Goal: Transaction & Acquisition: Purchase product/service

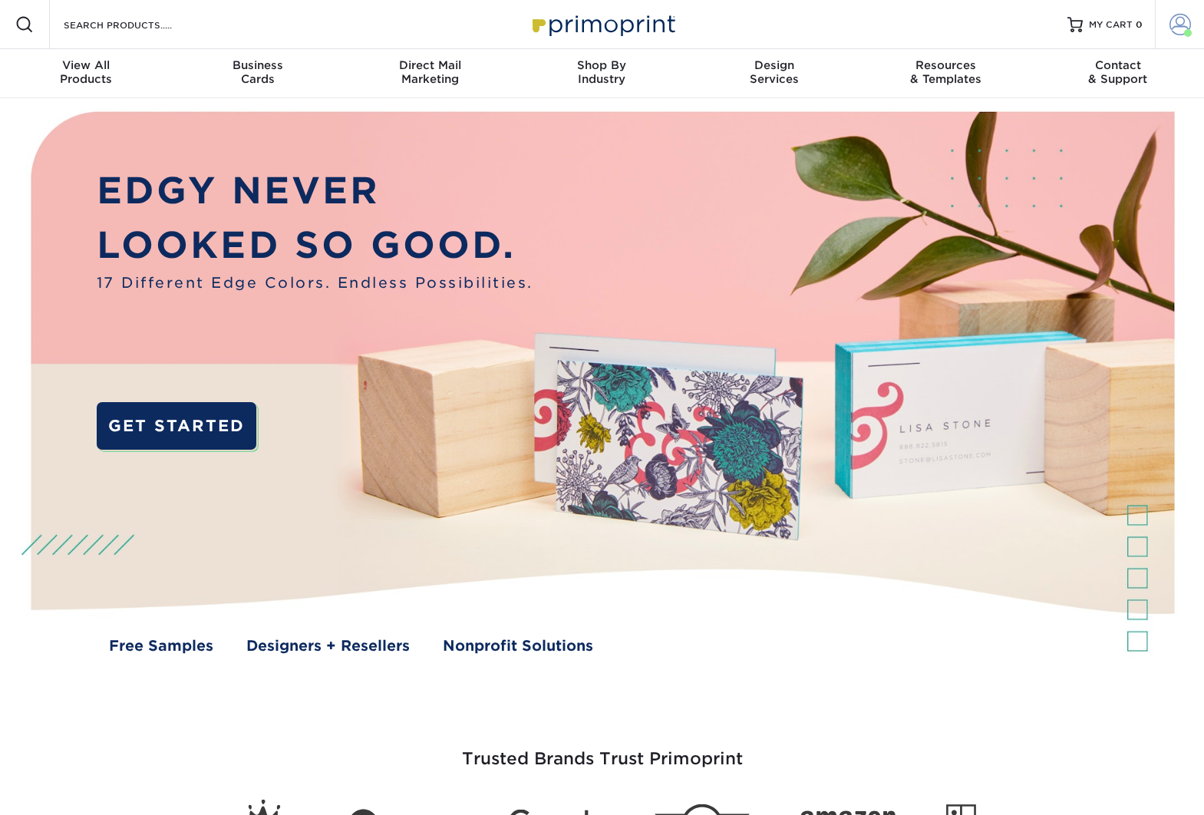
click at [1181, 24] on span at bounding box center [1179, 24] width 21 height 21
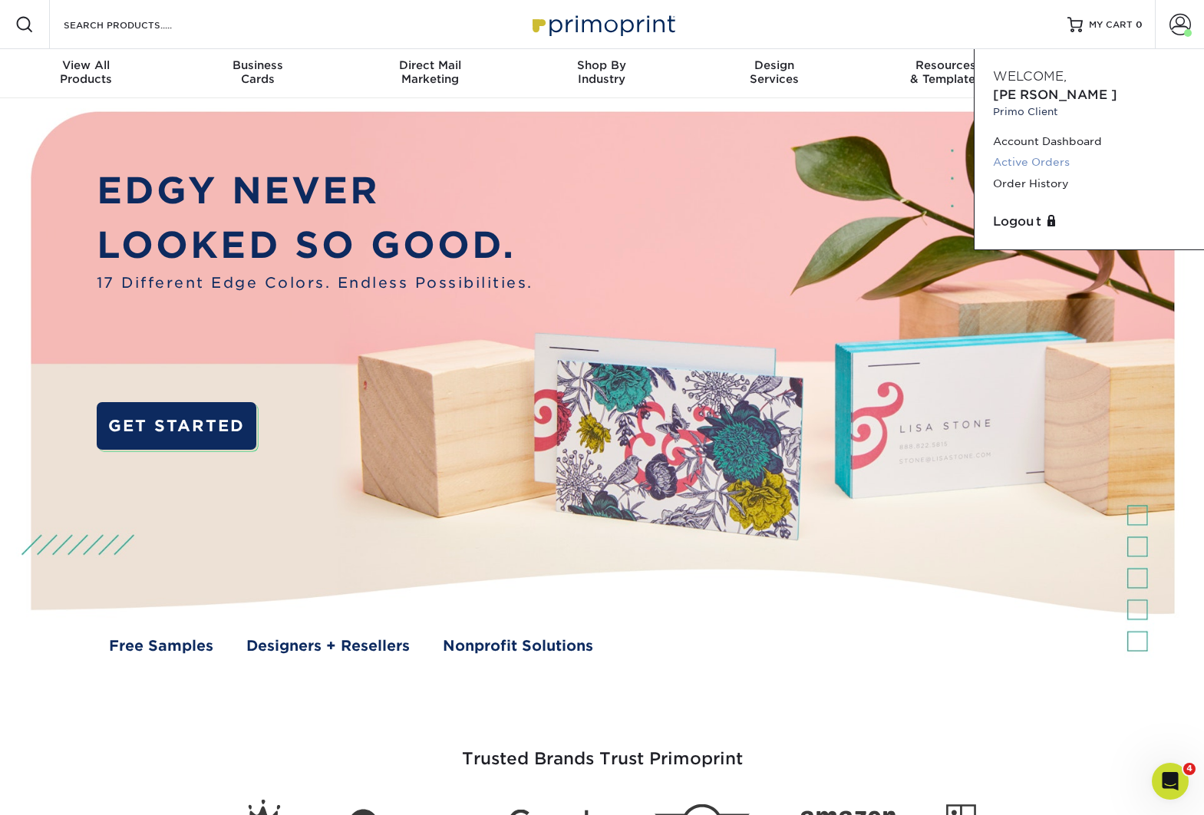
click at [1052, 152] on link "Active Orders" at bounding box center [1089, 162] width 193 height 21
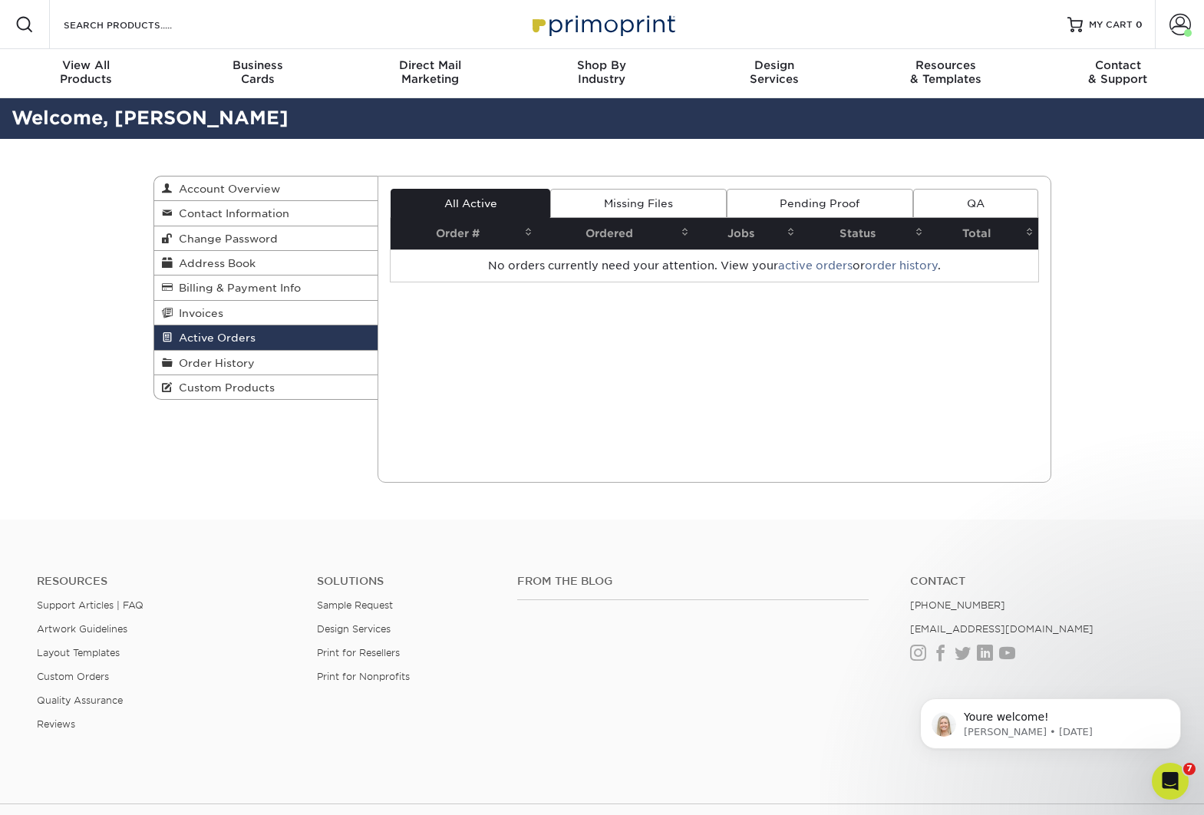
click at [304, 487] on div "Active Orders Account Overview Contact Information Change Password Address Book…" at bounding box center [602, 329] width 921 height 381
click at [110, 21] on input "Search Products" at bounding box center [137, 24] width 150 height 18
type input "ocm"
click at [223, 368] on span "Order History" at bounding box center [214, 363] width 82 height 12
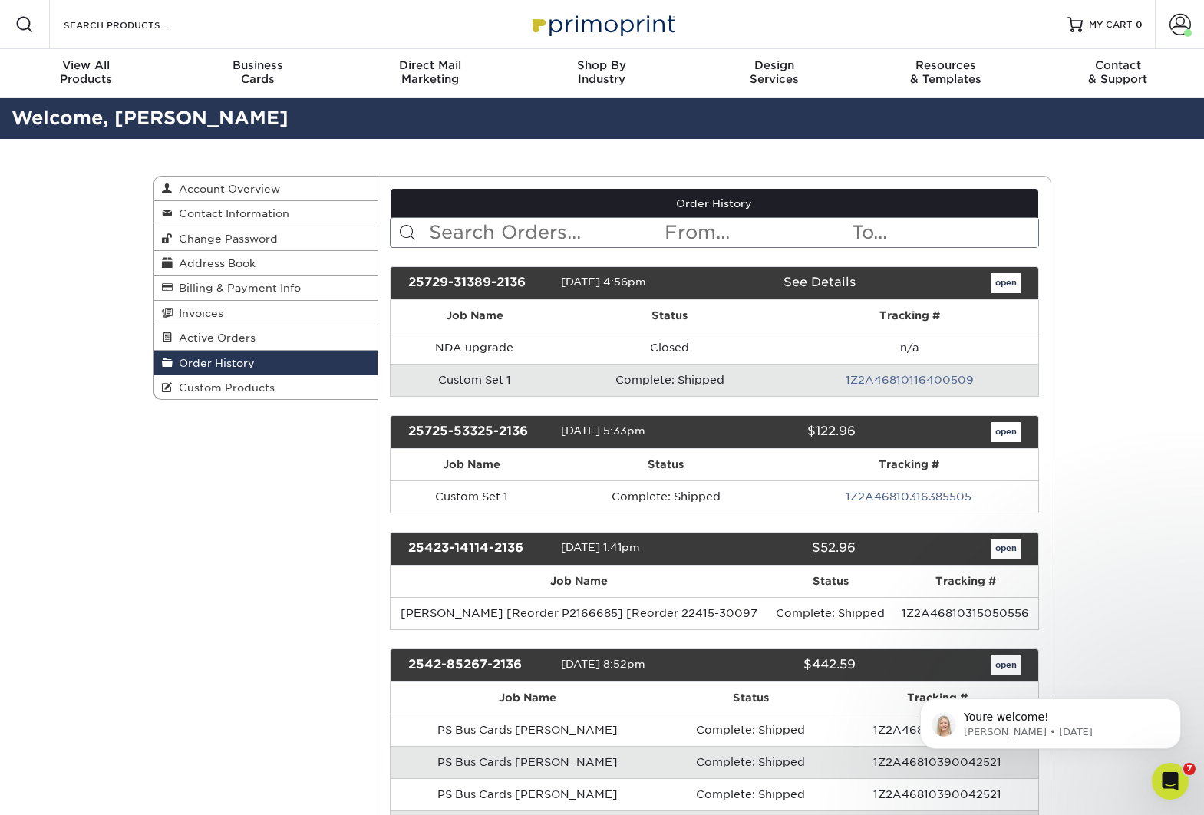
click at [554, 232] on input "text" at bounding box center [545, 232] width 236 height 29
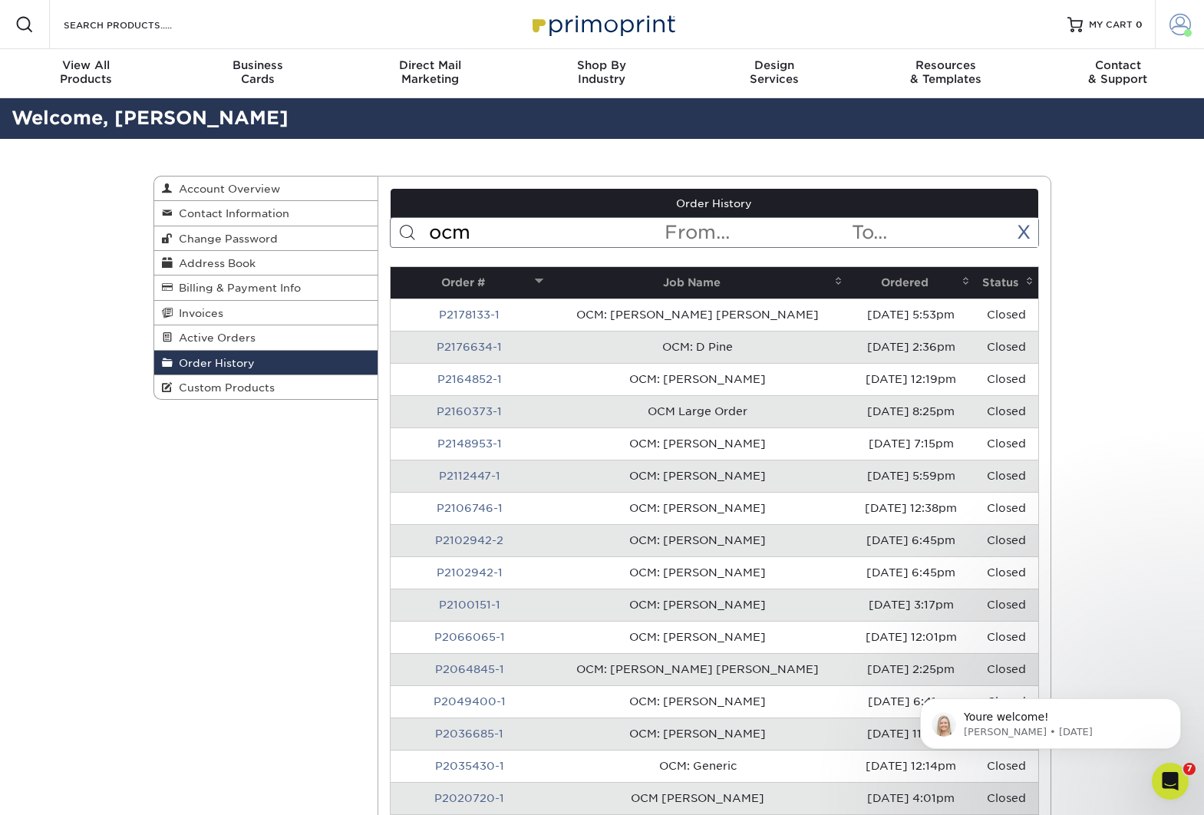
click at [1184, 22] on span at bounding box center [1179, 24] width 21 height 21
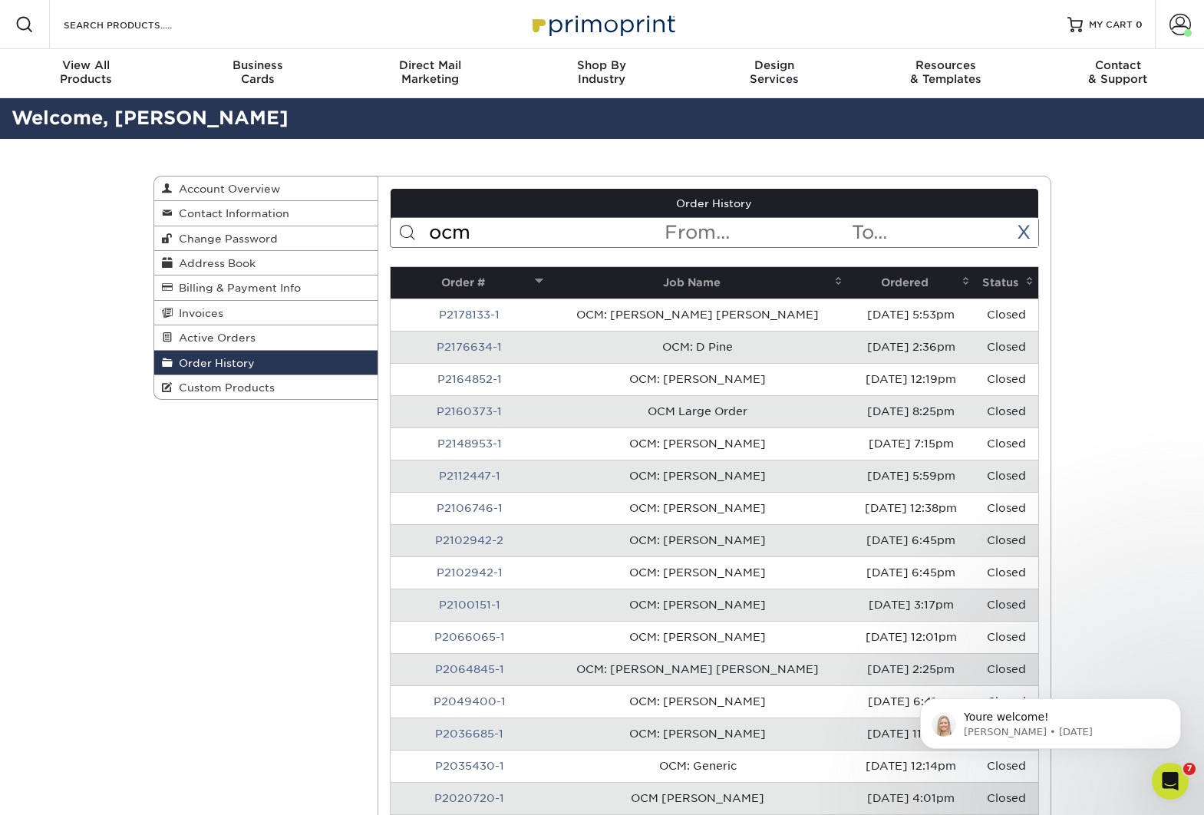
click at [458, 221] on input "ocm" at bounding box center [545, 232] width 236 height 29
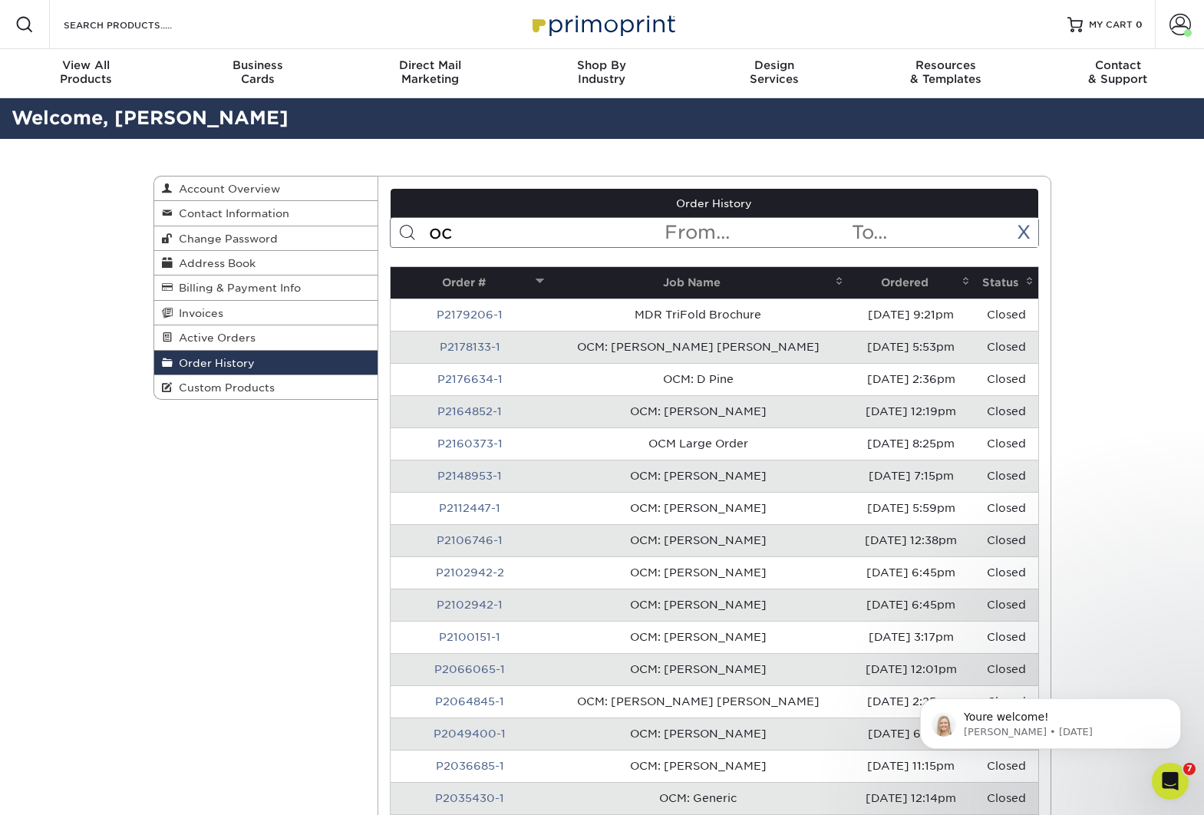
type input "ocm"
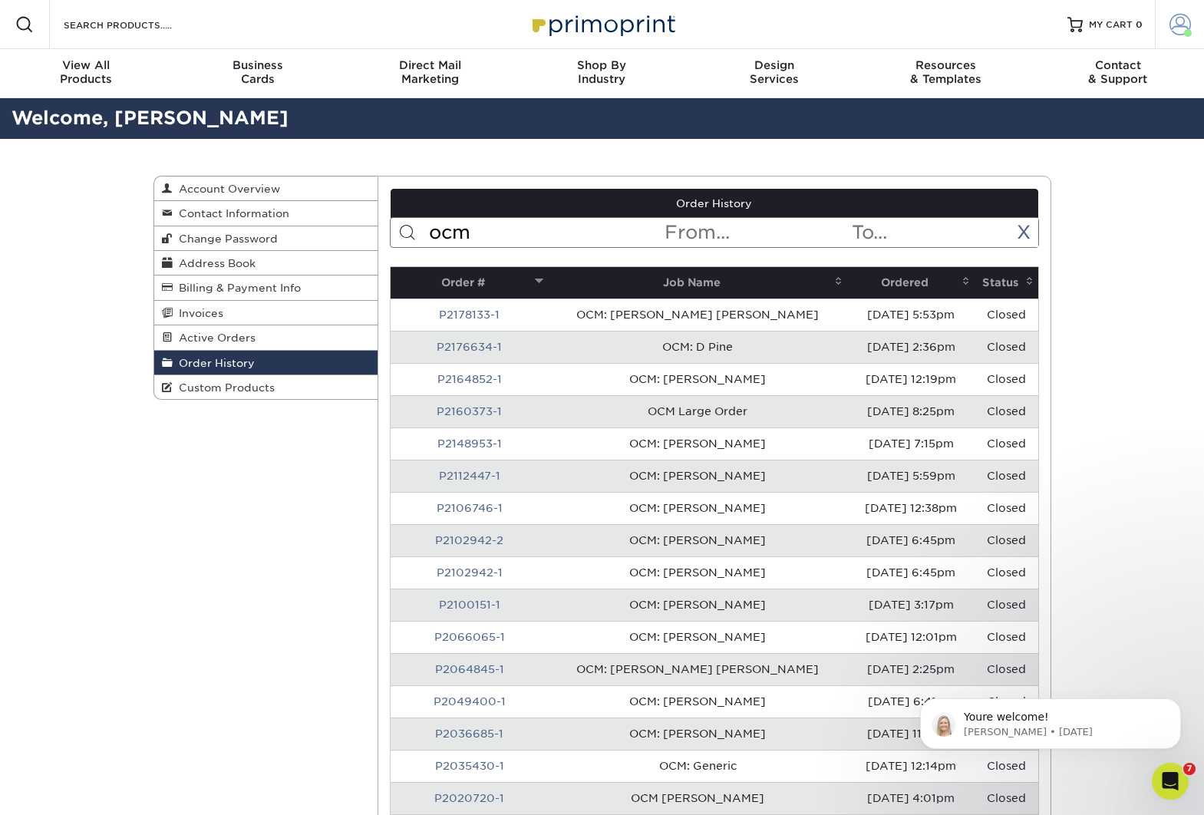
click at [1180, 18] on span at bounding box center [1179, 24] width 21 height 21
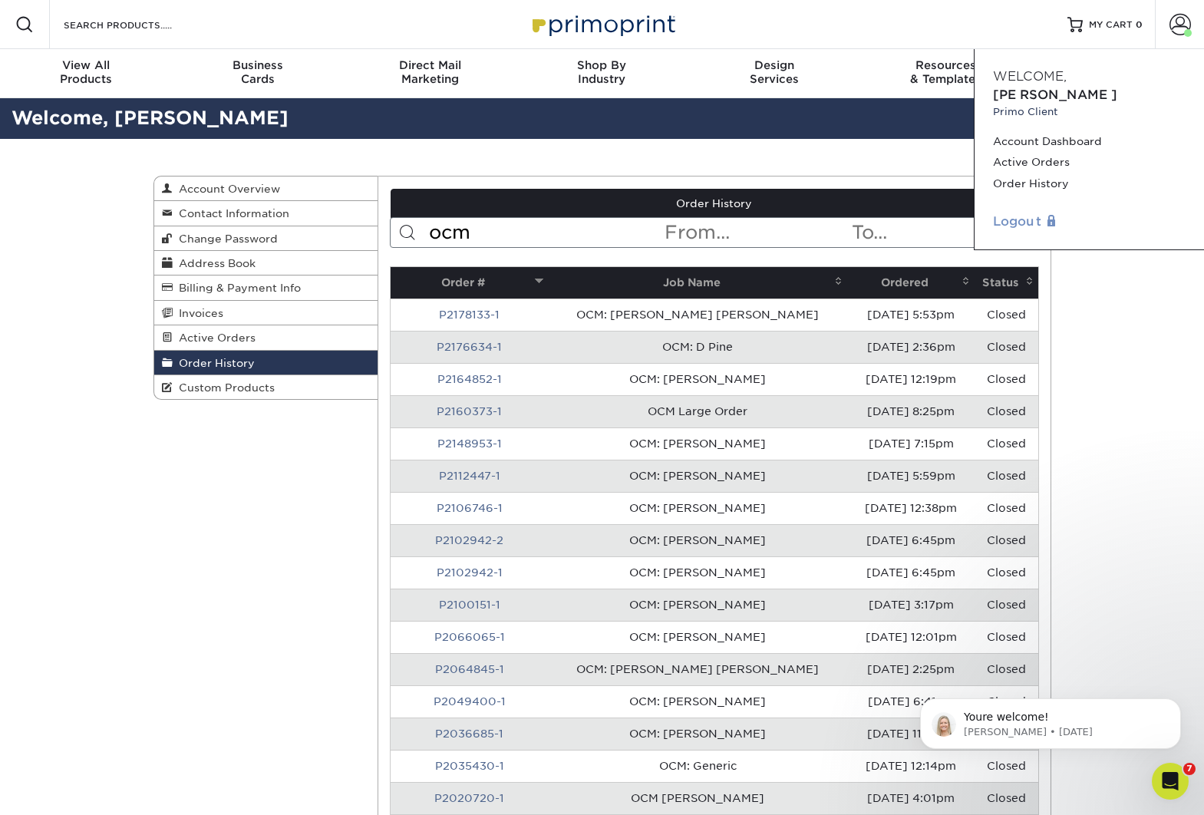
click at [1020, 213] on link "Logout" at bounding box center [1089, 222] width 193 height 18
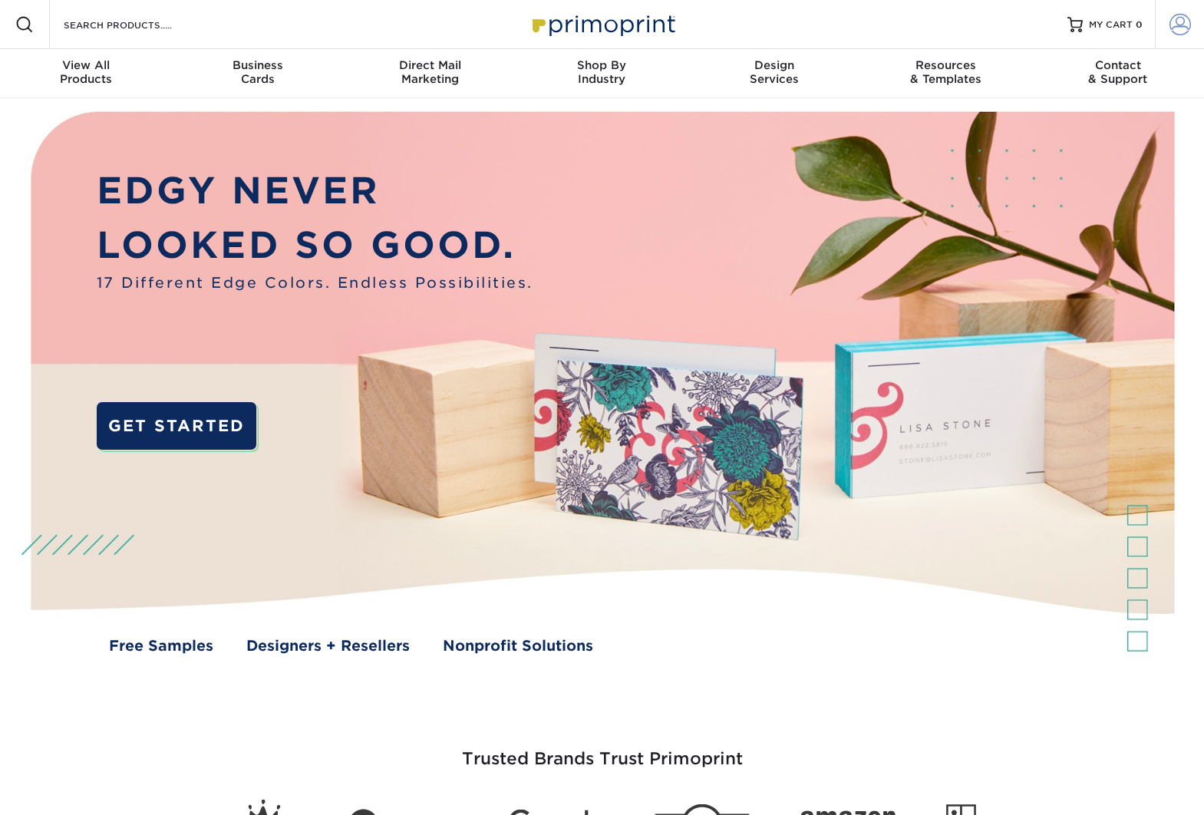
type input "hello@thepointcollective.com"
click at [1177, 18] on span at bounding box center [1179, 24] width 21 height 21
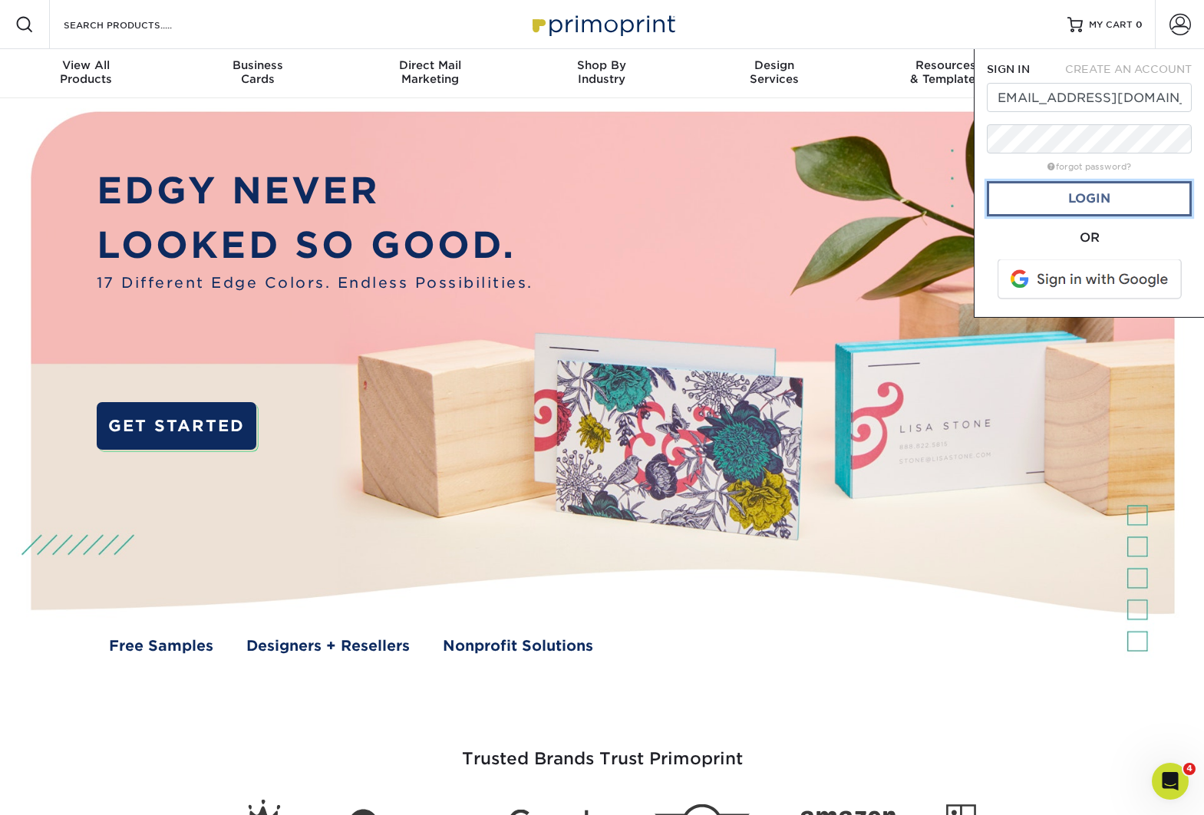
click at [1090, 200] on link "Login" at bounding box center [1089, 198] width 205 height 35
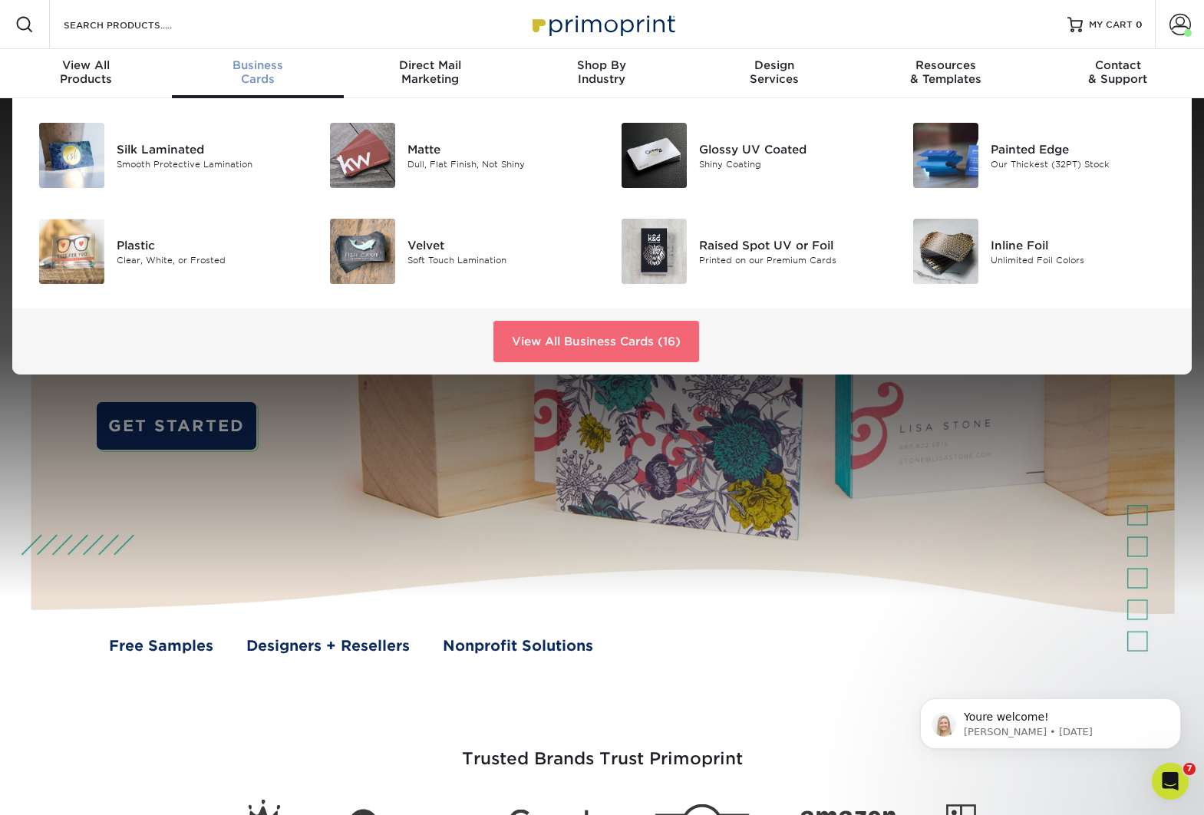
click at [644, 338] on link "View All Business Cards (16)" at bounding box center [596, 341] width 206 height 41
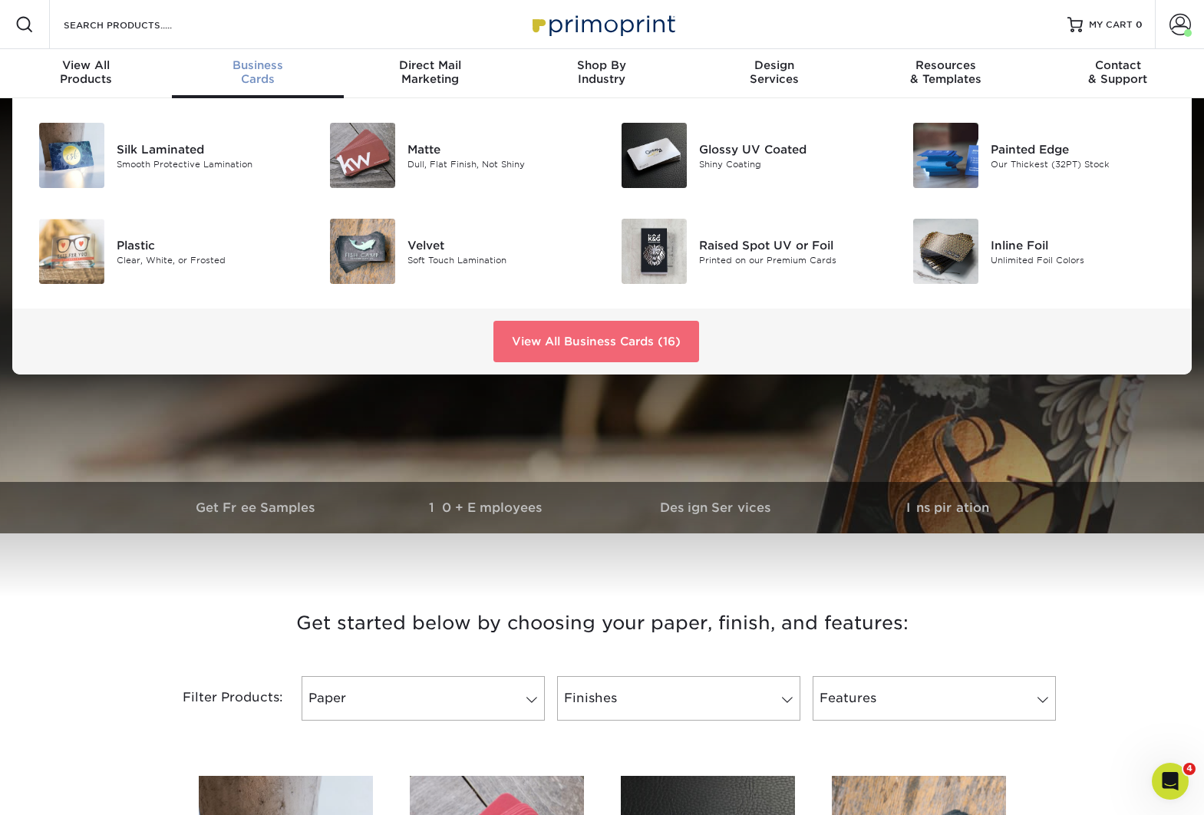
click at [612, 338] on link "View All Business Cards (16)" at bounding box center [596, 341] width 206 height 41
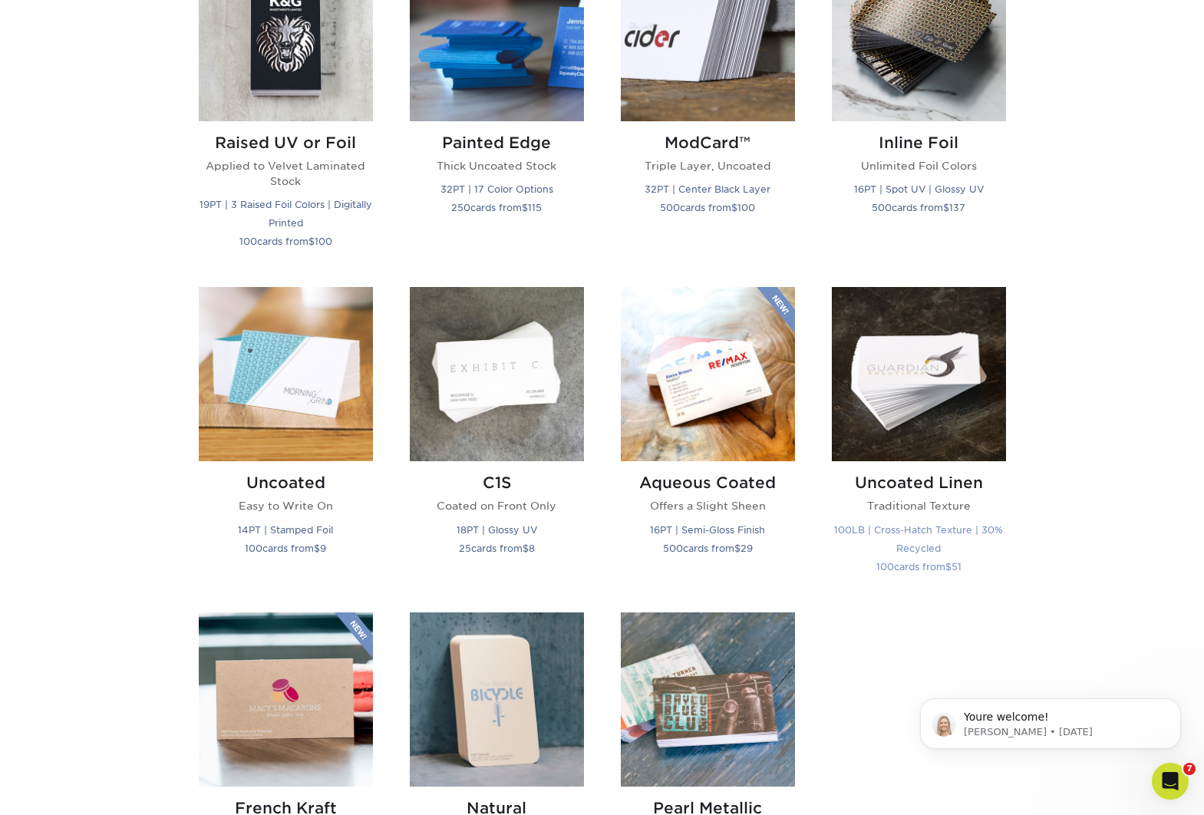
scroll to position [1117, 0]
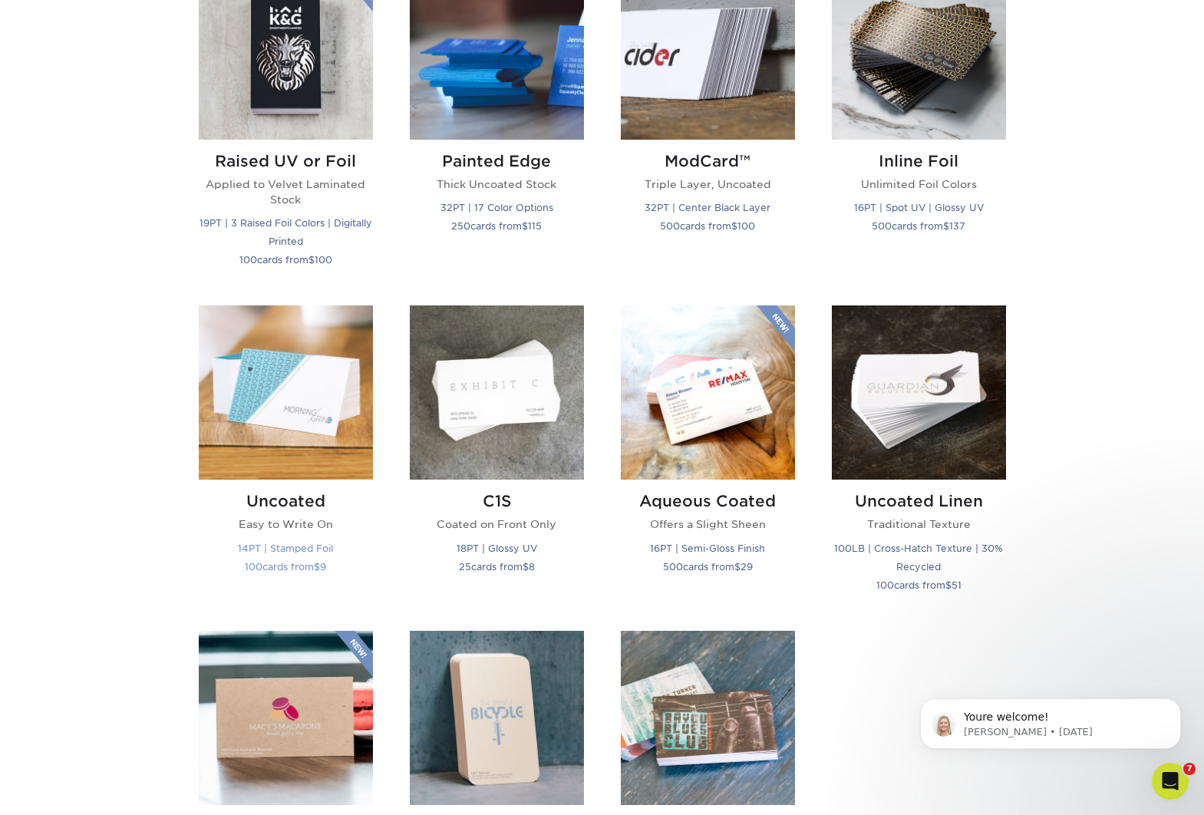
click at [298, 382] on img at bounding box center [286, 392] width 174 height 174
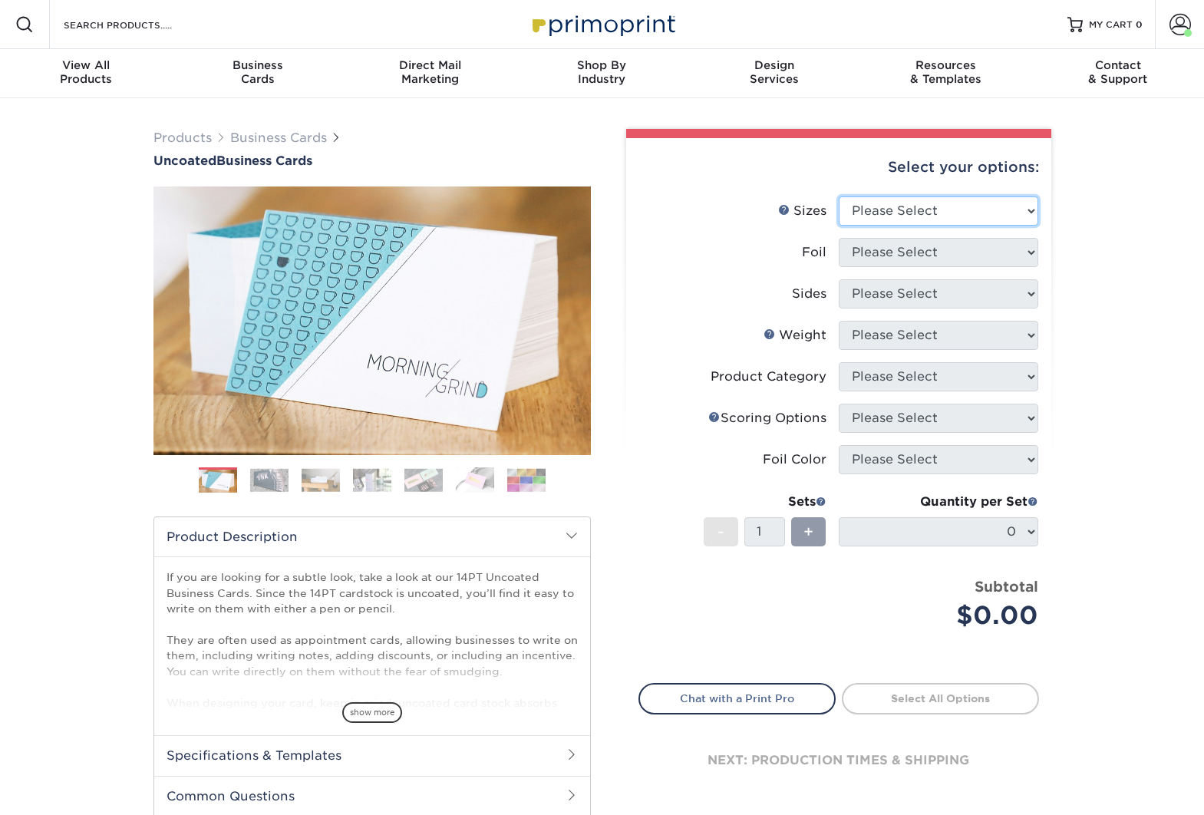
click at [882, 213] on select "Please Select 1.5" x 3.5" - Mini 1.75" x 3.5" - Mini 2" x 3.5" - Standard 2" x …" at bounding box center [939, 210] width 200 height 29
select select "2.00x3.50"
click at [839, 196] on select "Please Select 1.5" x 3.5" - Mini 1.75" x 3.5" - Mini 2" x 3.5" - Standard 2" x …" at bounding box center [939, 210] width 200 height 29
click at [921, 257] on select "Please Select Yes No" at bounding box center [939, 252] width 200 height 29
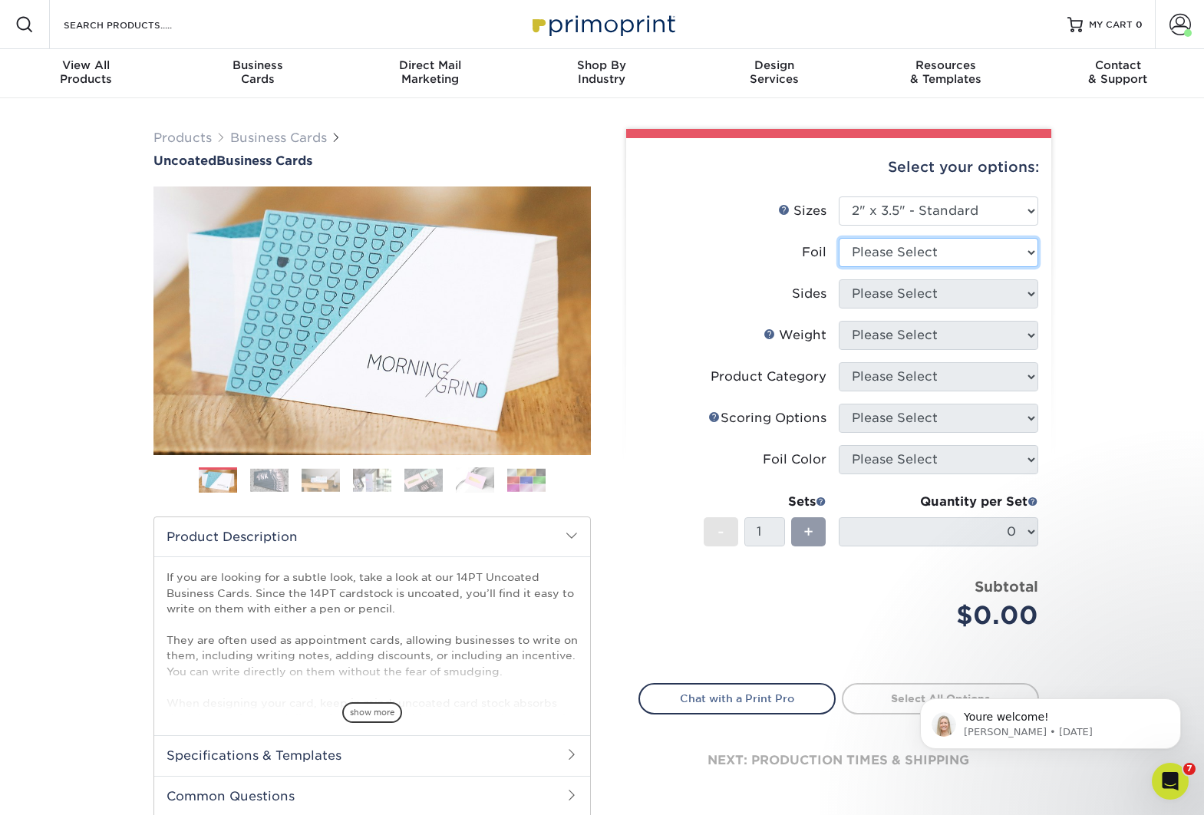
select select "0"
click at [839, 238] on select "Please Select Yes No" at bounding box center [939, 252] width 200 height 29
click at [917, 295] on select "Please Select Print Both Sides Print Both Sides - Foil Back Only Print Both Sid…" at bounding box center [939, 293] width 200 height 29
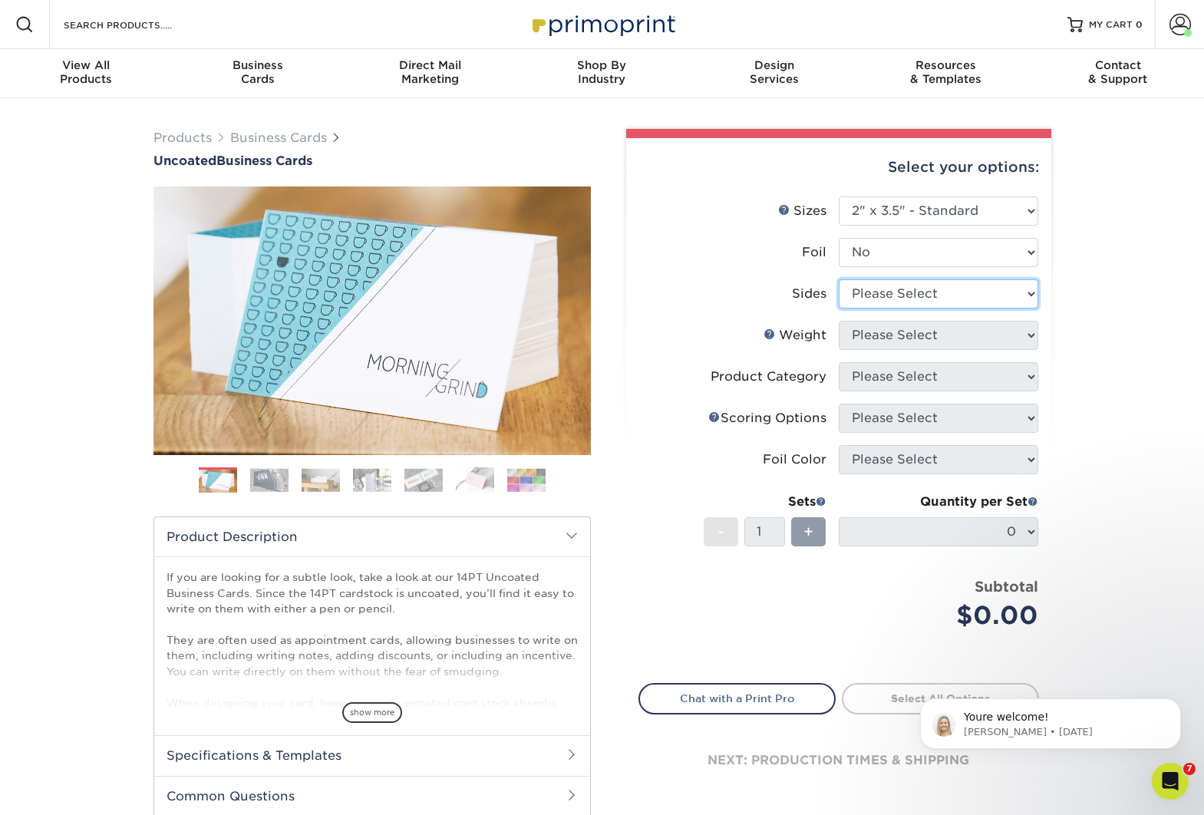
select select "13abbda7-1d64-4f25-8bb2-c179b224825d"
click at [839, 279] on select "Please Select Print Both Sides Print Front Only" at bounding box center [939, 293] width 200 height 29
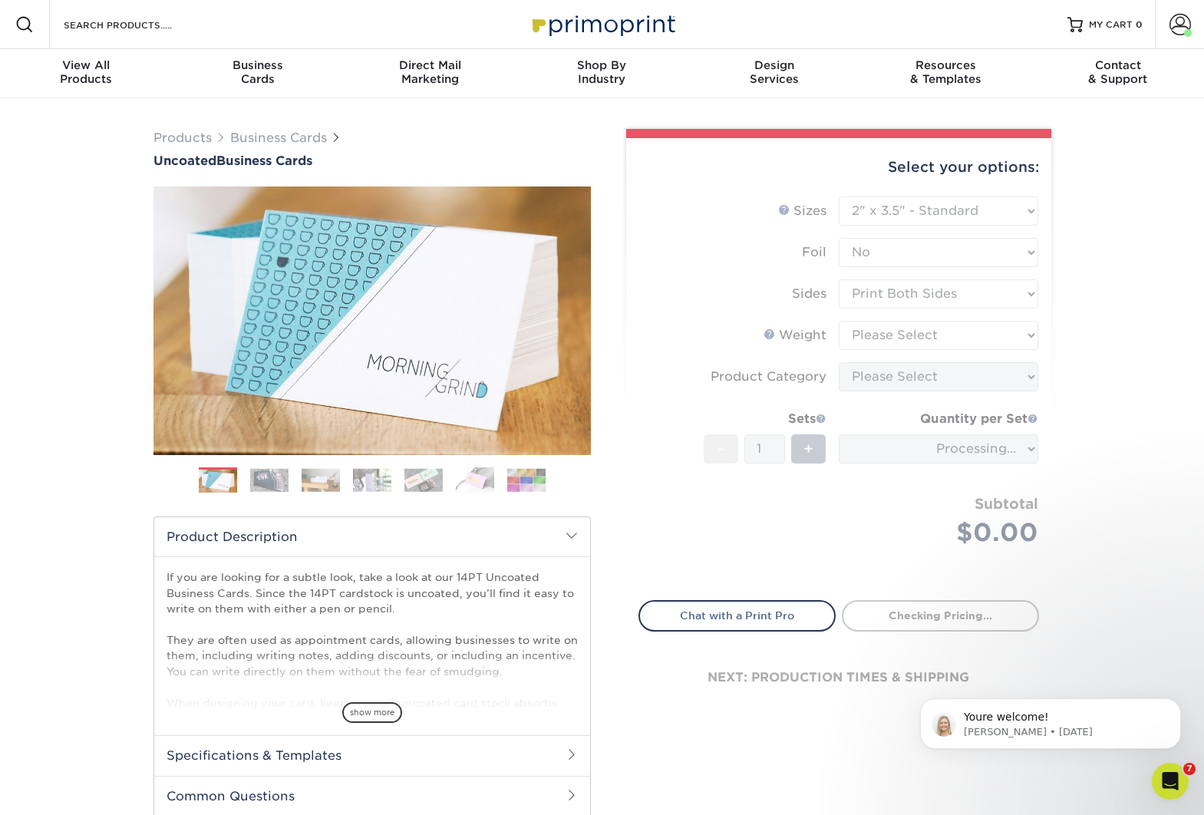
click at [912, 330] on form "Sizes Help Sizes Please Select 1.5" x 3.5" - Mini 1.75" x 3.5" - Mini 2" x 3.5"…" at bounding box center [838, 389] width 401 height 386
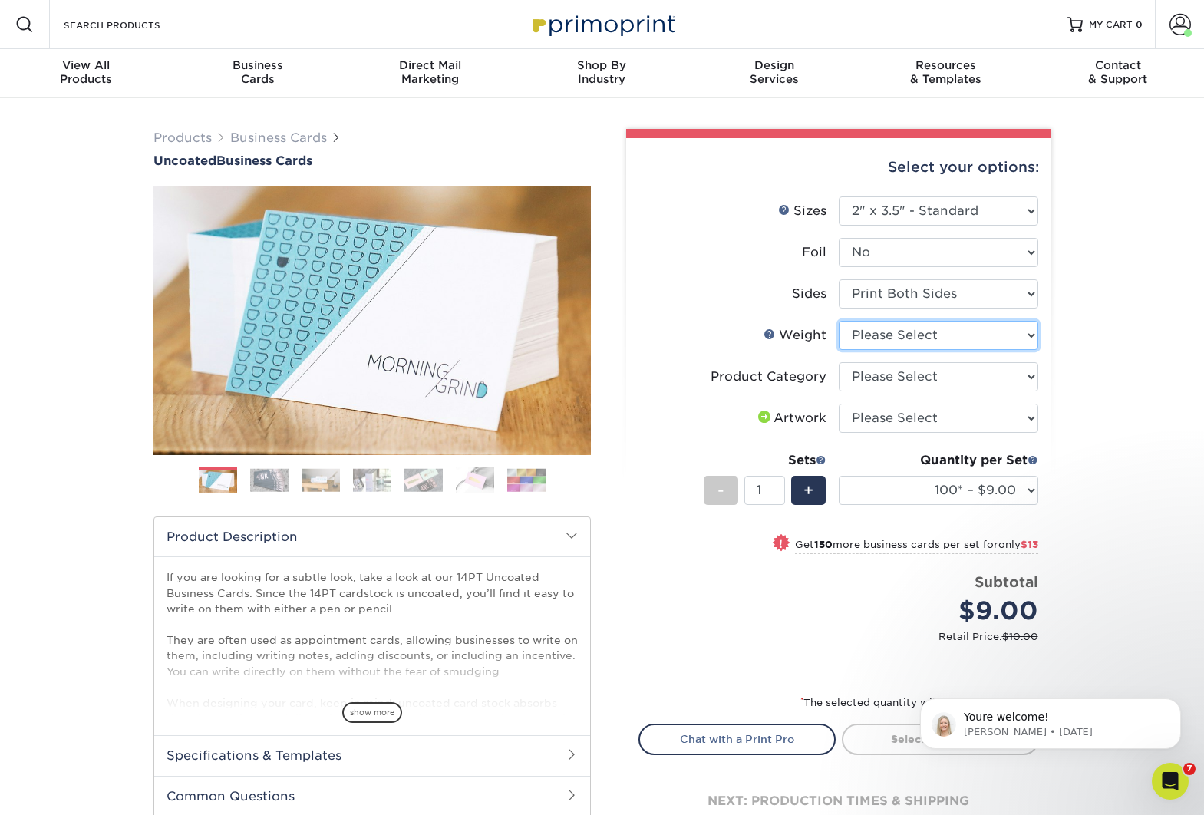
click at [948, 337] on select "Please Select 14PT Uncoated" at bounding box center [939, 335] width 200 height 29
select select "14PT Uncoated"
click at [839, 321] on select "Please Select 14PT Uncoated" at bounding box center [939, 335] width 200 height 29
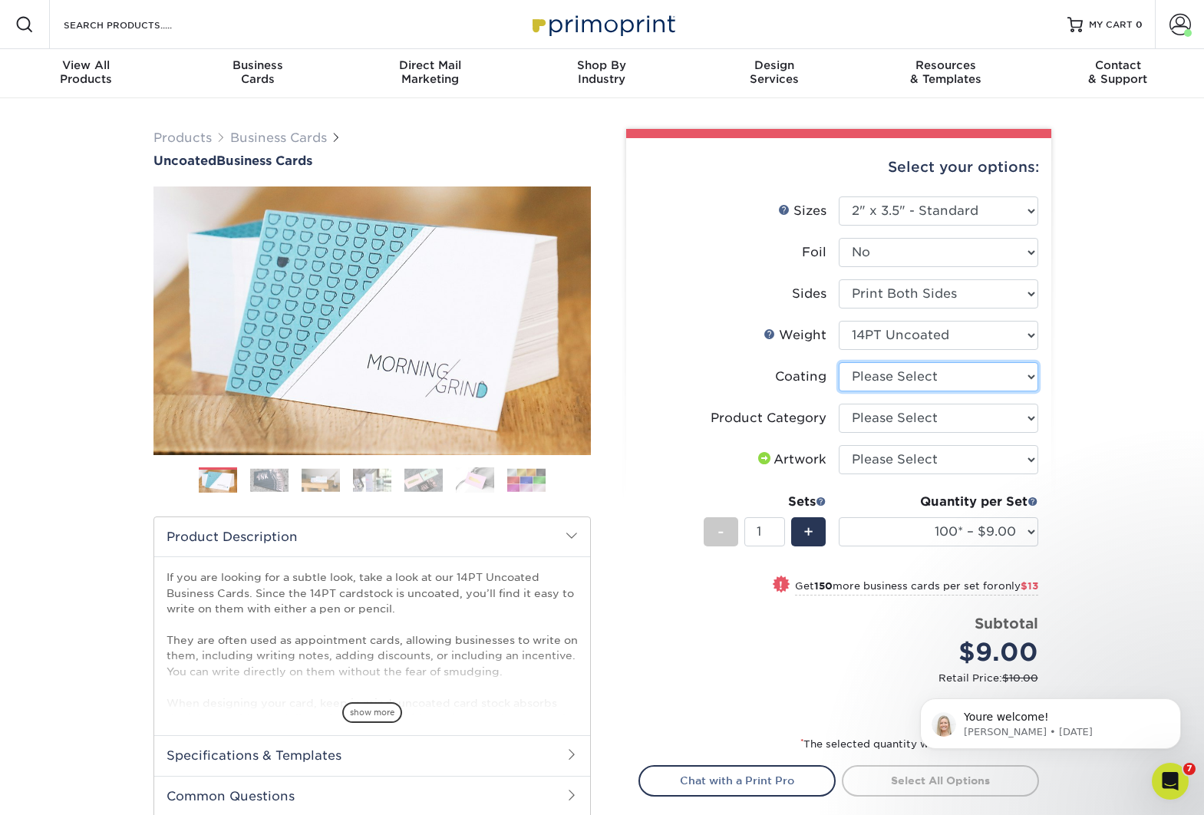
click at [968, 378] on select at bounding box center [939, 376] width 200 height 29
select select "3e7618de-abca-4bda-9f97-8b9129e913d8"
click at [839, 362] on select at bounding box center [939, 376] width 200 height 29
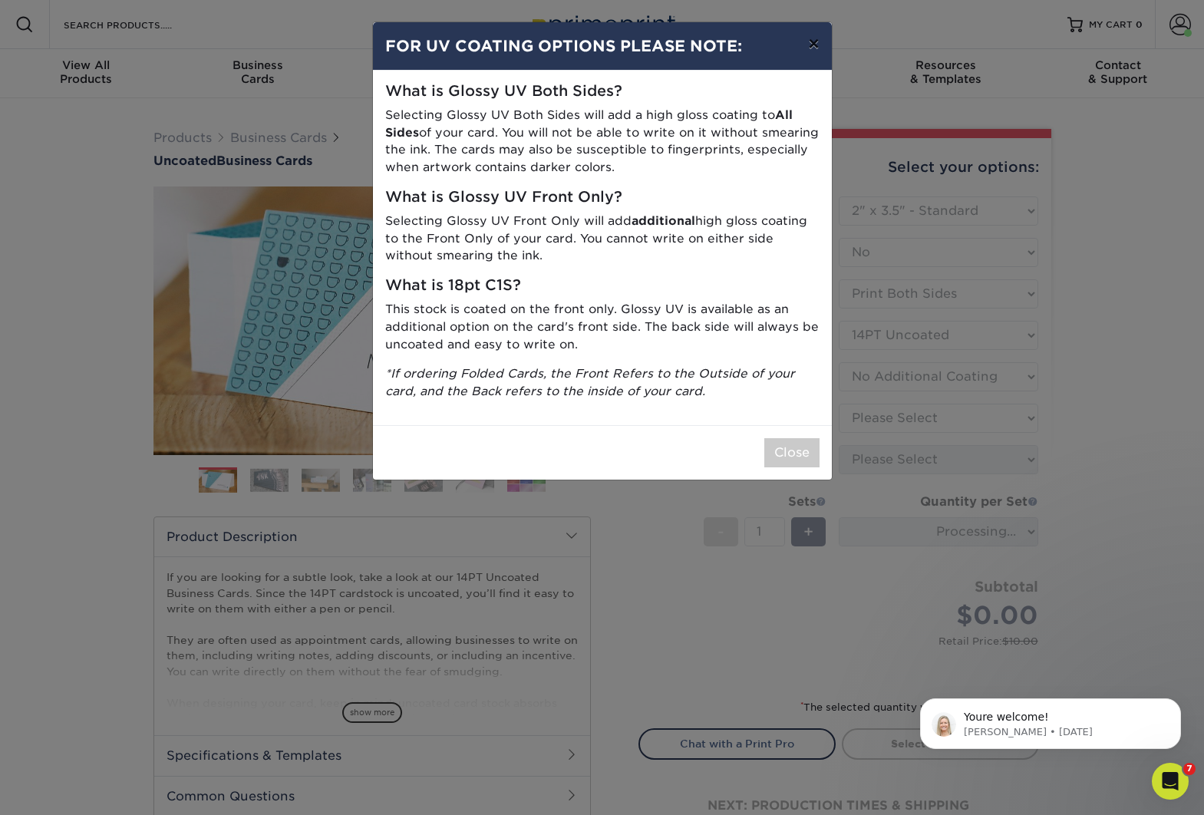
click at [814, 41] on button "×" at bounding box center [813, 43] width 35 height 43
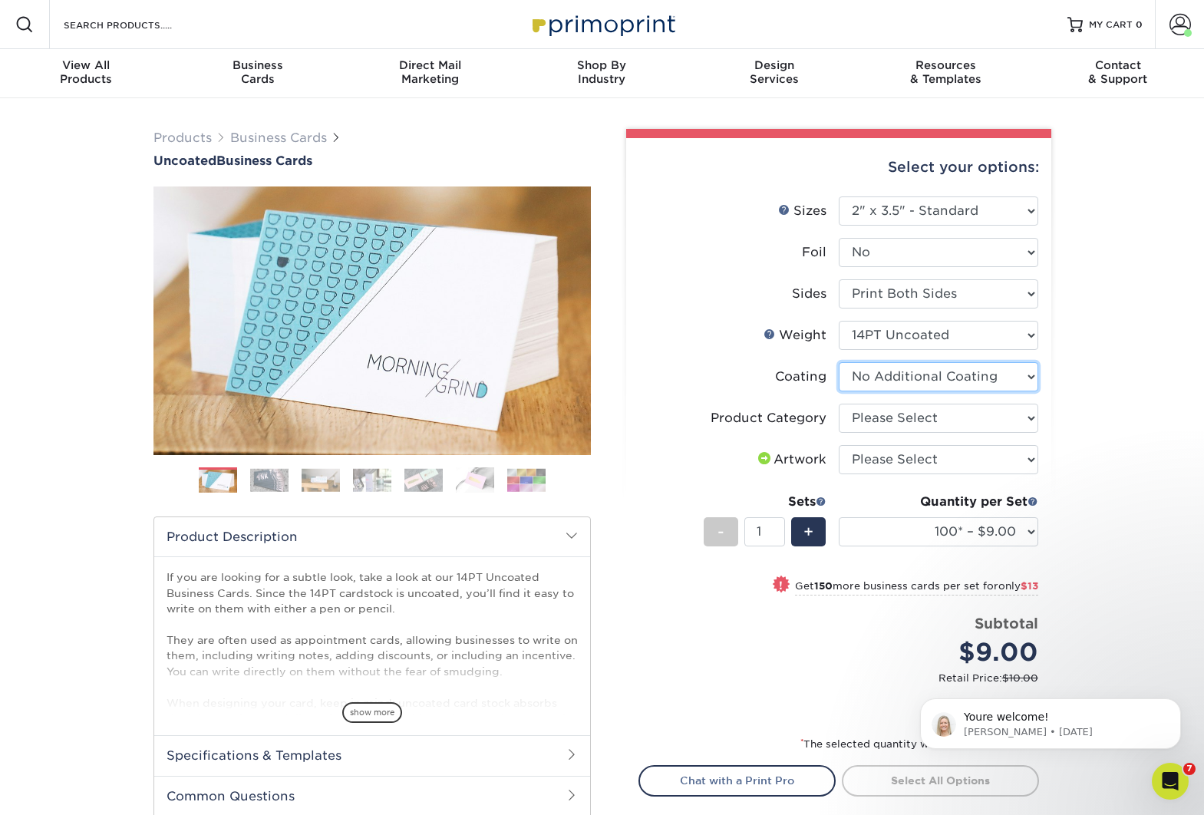
click at [948, 374] on select at bounding box center [939, 376] width 200 height 29
click at [994, 410] on select "Please Select Business Cards" at bounding box center [939, 418] width 200 height 29
select select "3b5148f1-0588-4f88-a218-97bcfdce65c1"
click at [839, 404] on select "Please Select Business Cards" at bounding box center [939, 418] width 200 height 29
click at [978, 463] on select "Please Select I will upload files I need a design - $100" at bounding box center [939, 459] width 200 height 29
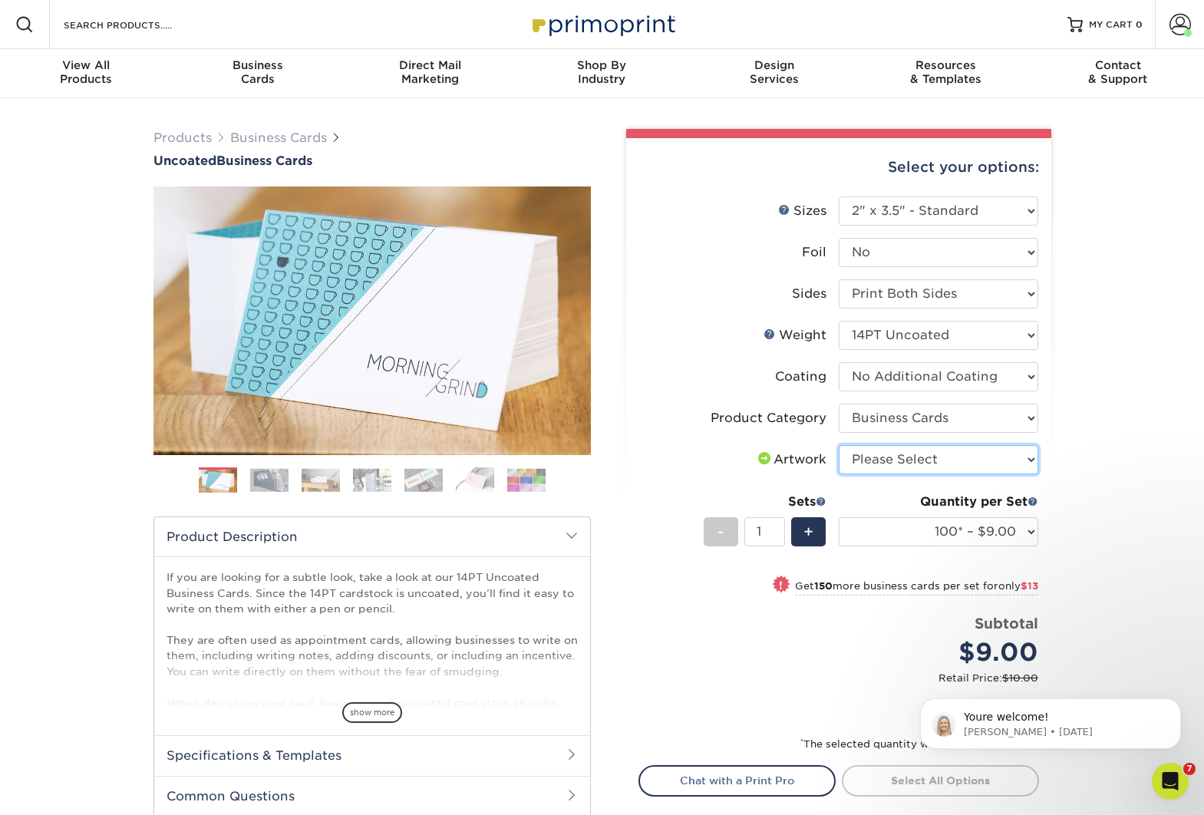
select select "upload"
click at [839, 445] on select "Please Select I will upload files I need a design - $100" at bounding box center [939, 459] width 200 height 29
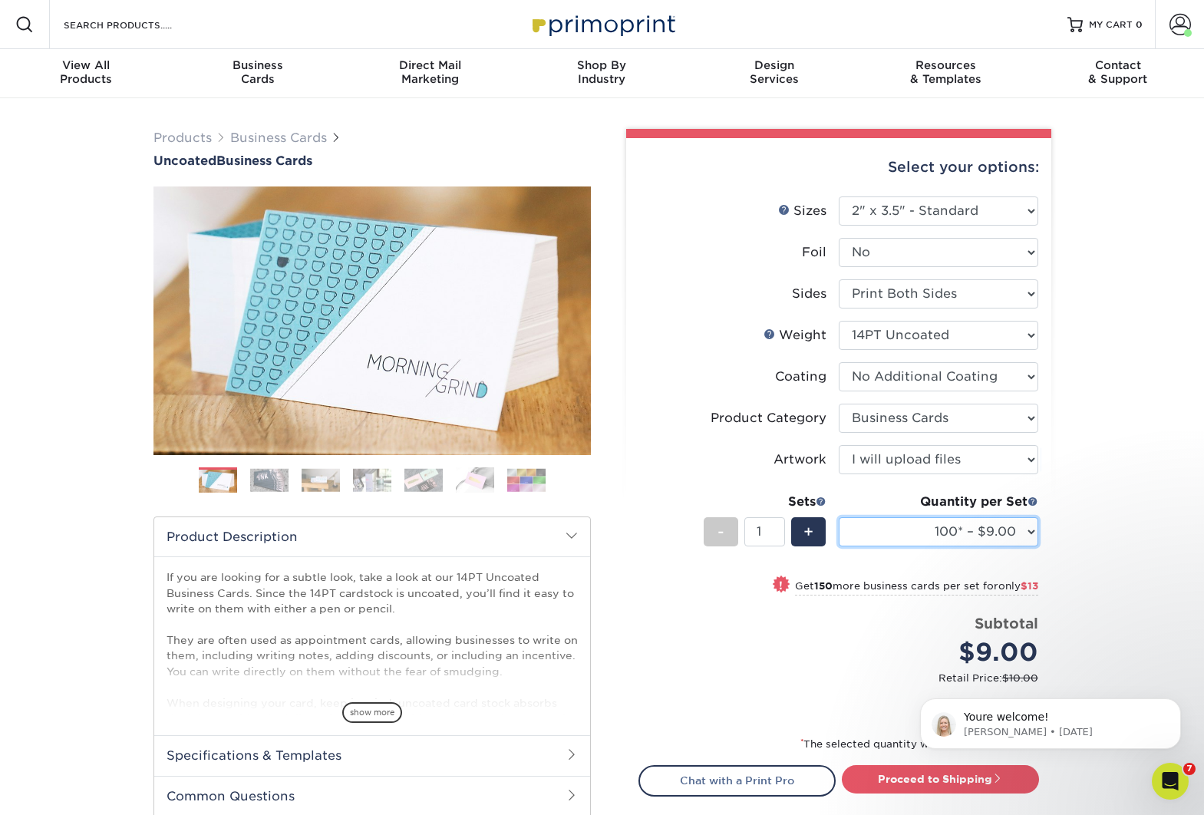
click at [932, 535] on select "100* – $9.00 250* – $22.00 500 – $44.00 1000 – $64.00 2500 – $111.00 5000 – $14…" at bounding box center [939, 531] width 200 height 29
select select "500 – $44.00"
click at [839, 517] on select "100* – $9.00 250* – $22.00 500 – $44.00 1000 – $64.00 2500 – $111.00 5000 – $14…" at bounding box center [939, 531] width 200 height 29
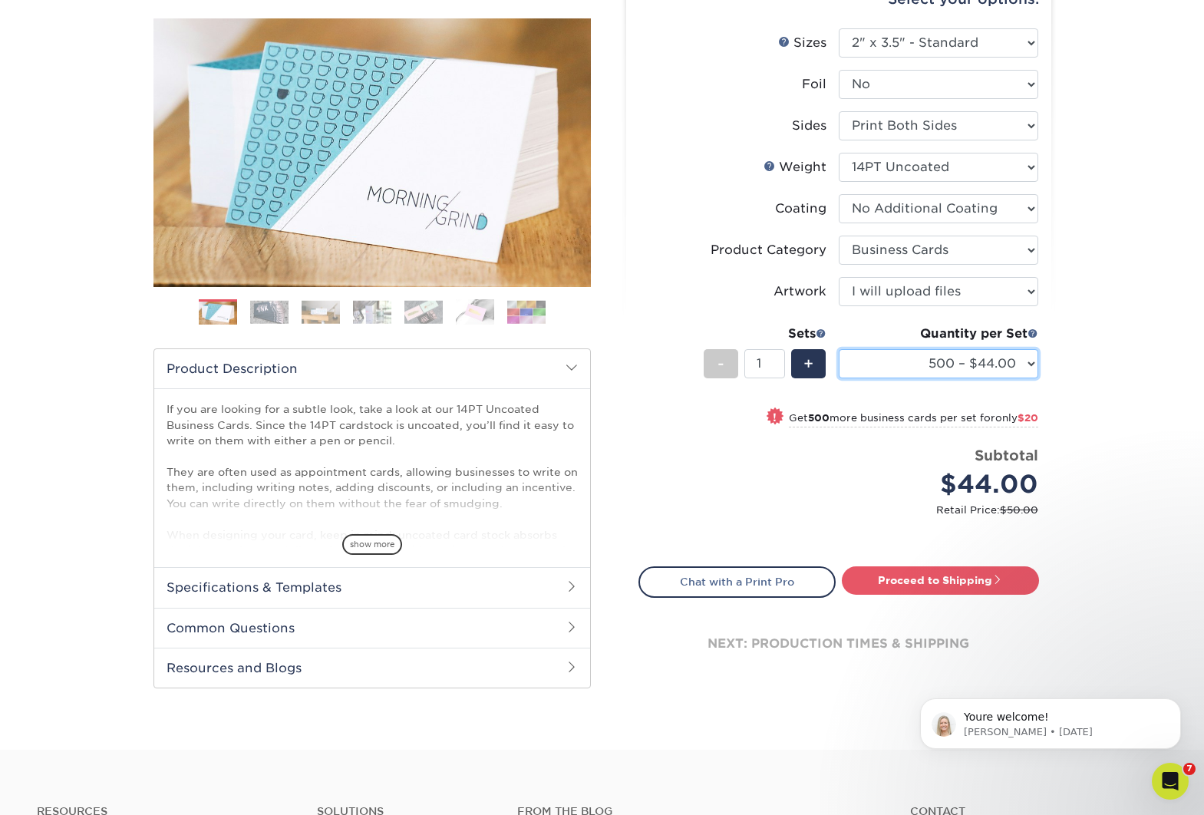
scroll to position [167, 0]
click at [971, 582] on link "Proceed to Shipping" at bounding box center [940, 581] width 197 height 28
type input "Set 1"
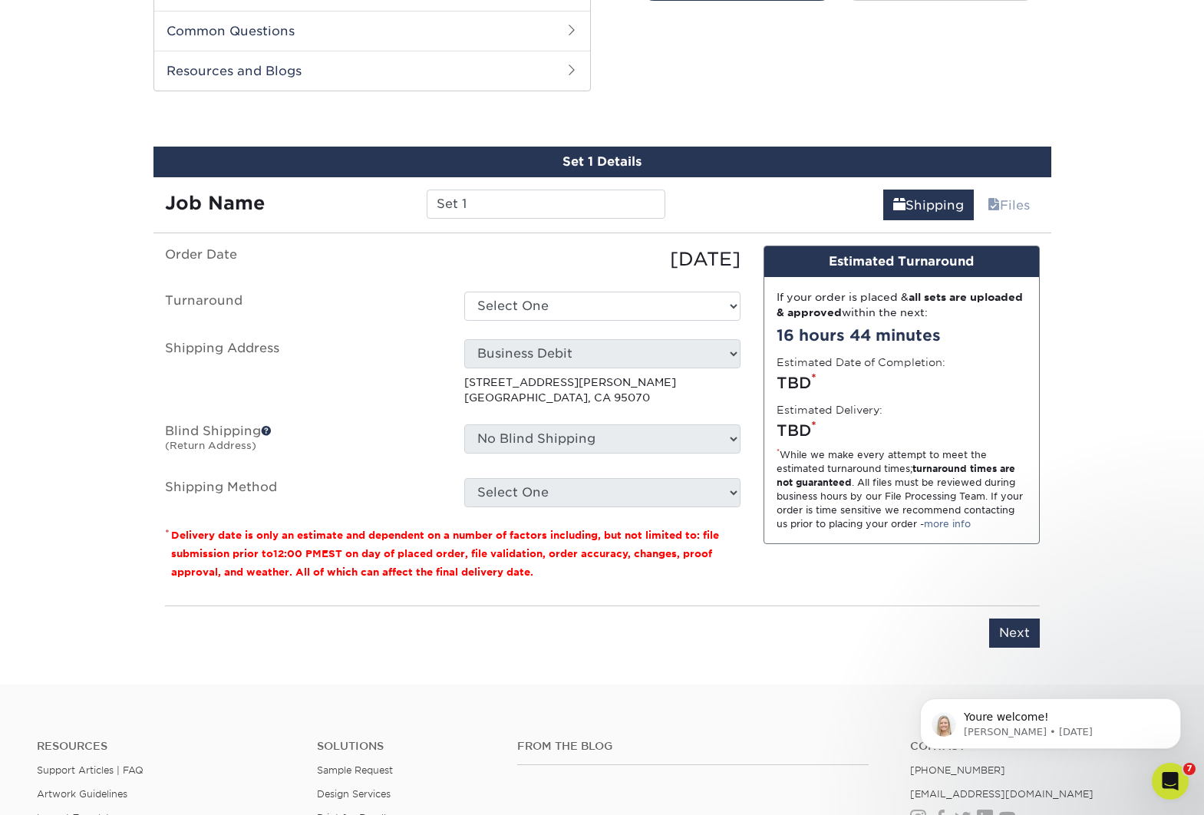
scroll to position [780, 0]
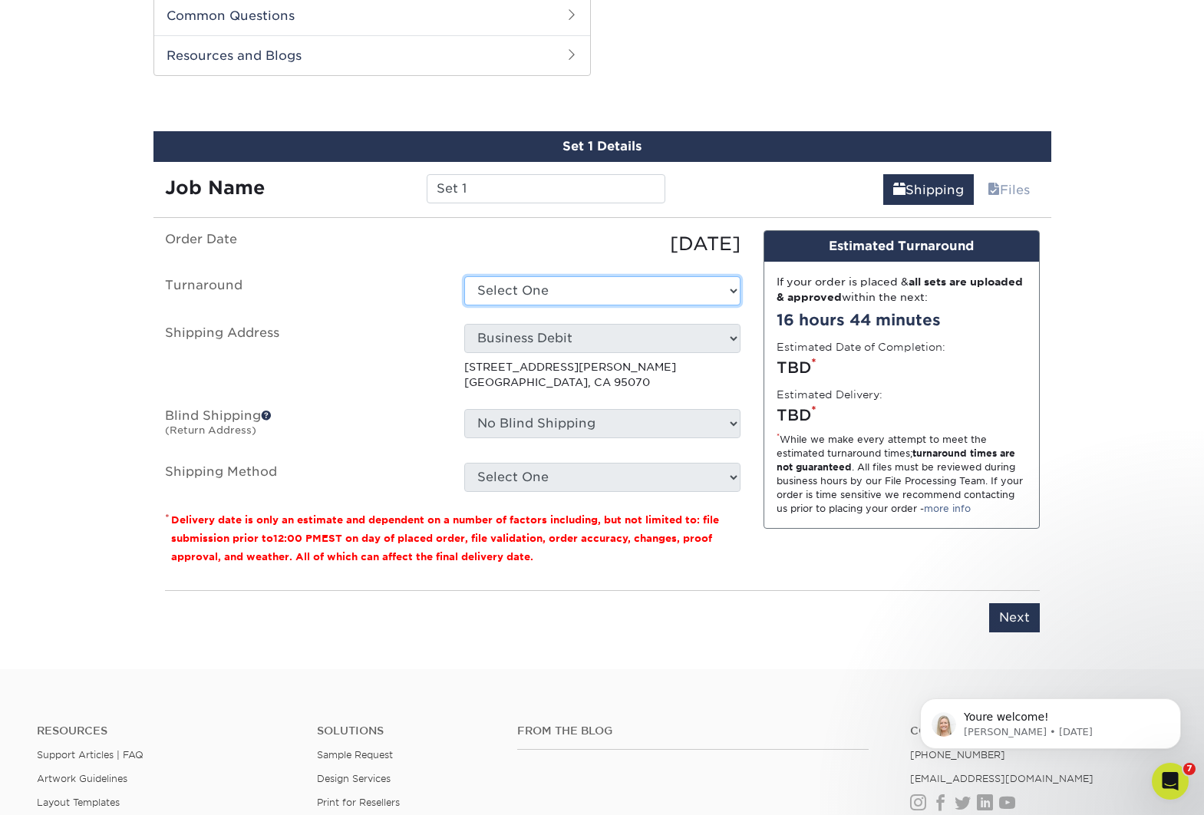
click at [576, 287] on select "Select One 2-4 Business Days 2 Day Next Business Day" at bounding box center [602, 290] width 276 height 29
select select "c171f5d3-93e3-481a-b0a0-31d6facb0abc"
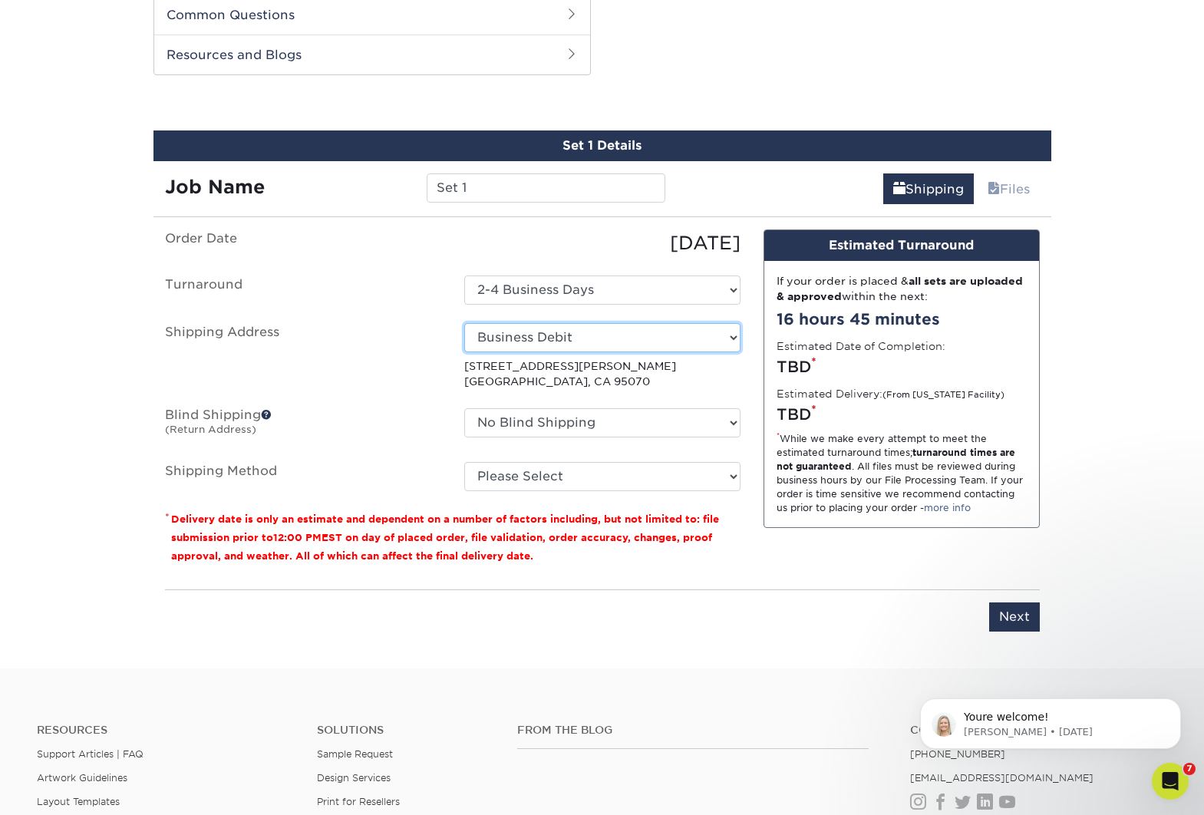
click at [566, 338] on select "Select One 405 Illinois Ave, Suite 2A, ACE Empower Academy Adam Stagnero Aegis …" at bounding box center [602, 337] width 276 height 29
select select "10106"
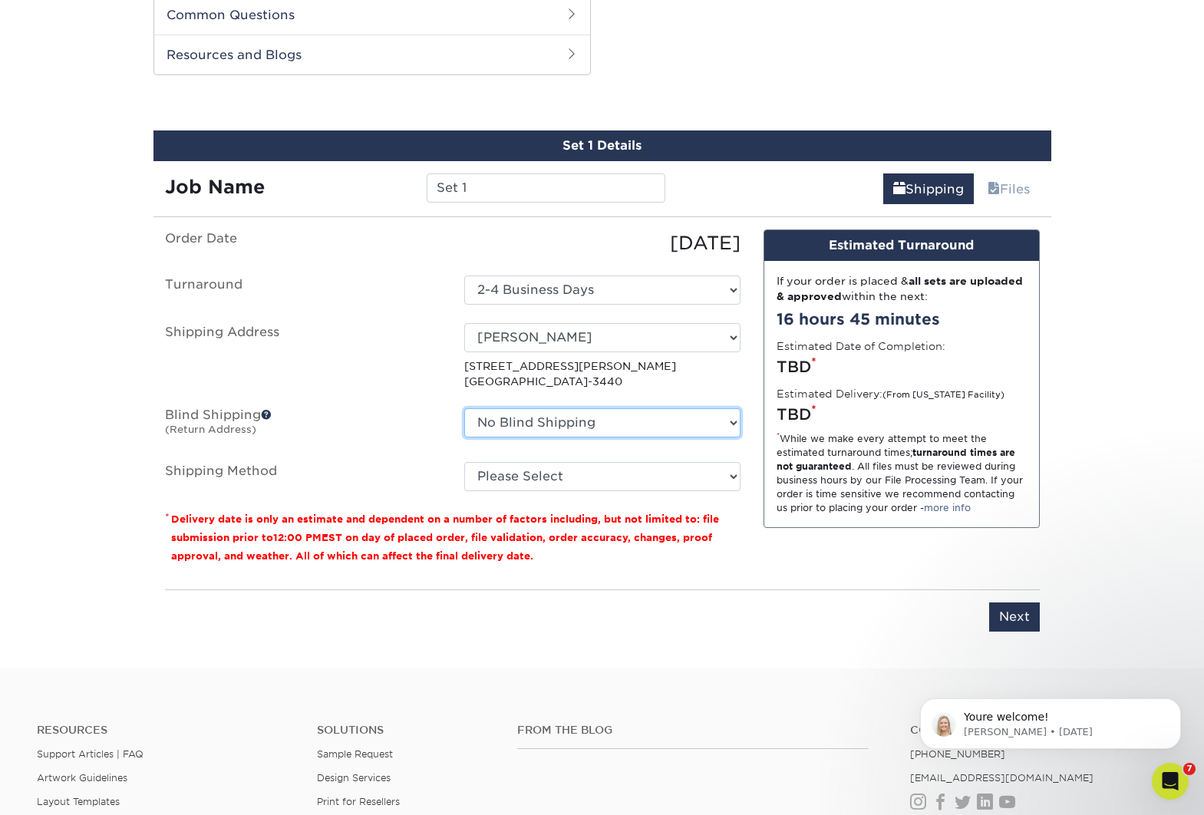
click at [625, 423] on select "No Blind Shipping 405 Illinois Ave, Suite 2A, ACE Empower Academy Adam Stagnero…" at bounding box center [602, 422] width 276 height 29
select select "10096"
click at [464, 408] on select "No Blind Shipping 405 Illinois Ave, Suite 2A, ACE Empower Academy Adam Stagnero…" at bounding box center [602, 422] width 276 height 29
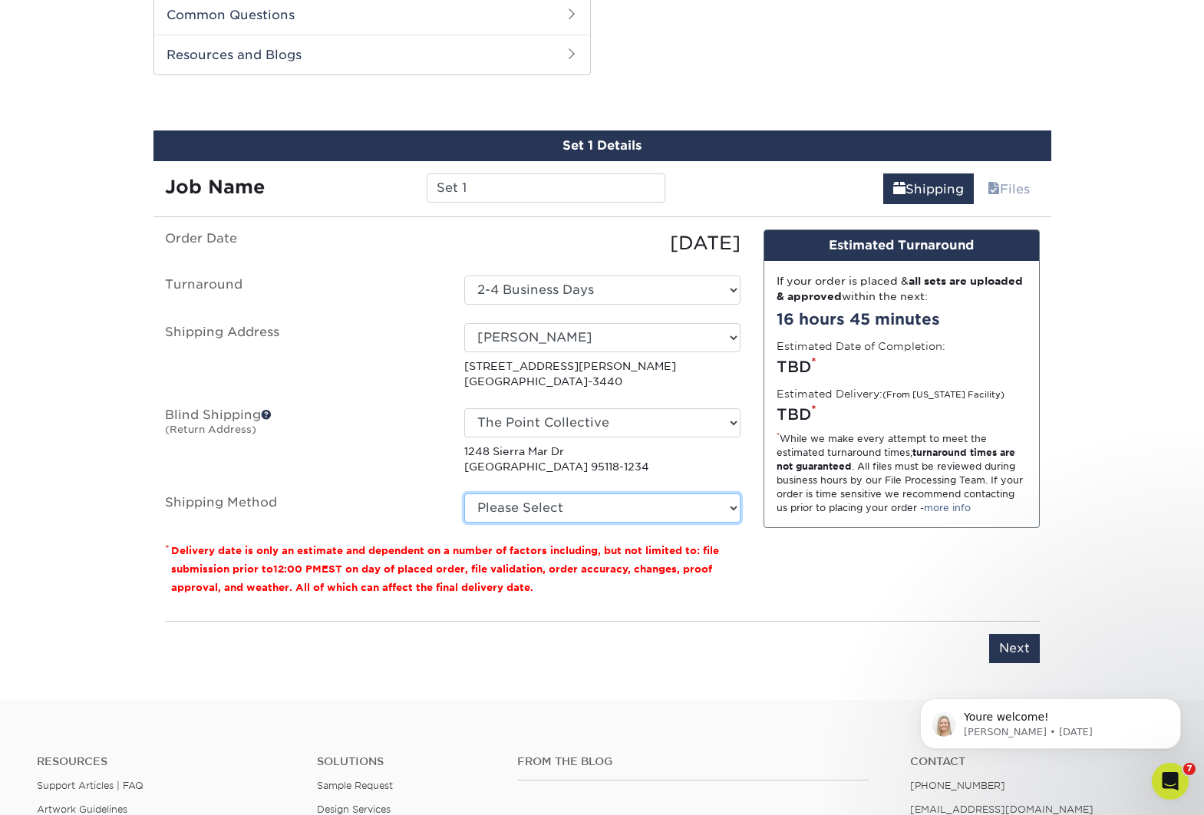
click at [566, 511] on select "Please Select Ground Shipping (+$8.96) 3 Day Shipping Service (+$15.34) 2 Day A…" at bounding box center [602, 507] width 276 height 29
select select "03"
click at [464, 493] on select "Please Select Ground Shipping (+$8.96) 3 Day Shipping Service (+$15.34) 2 Day A…" at bounding box center [602, 507] width 276 height 29
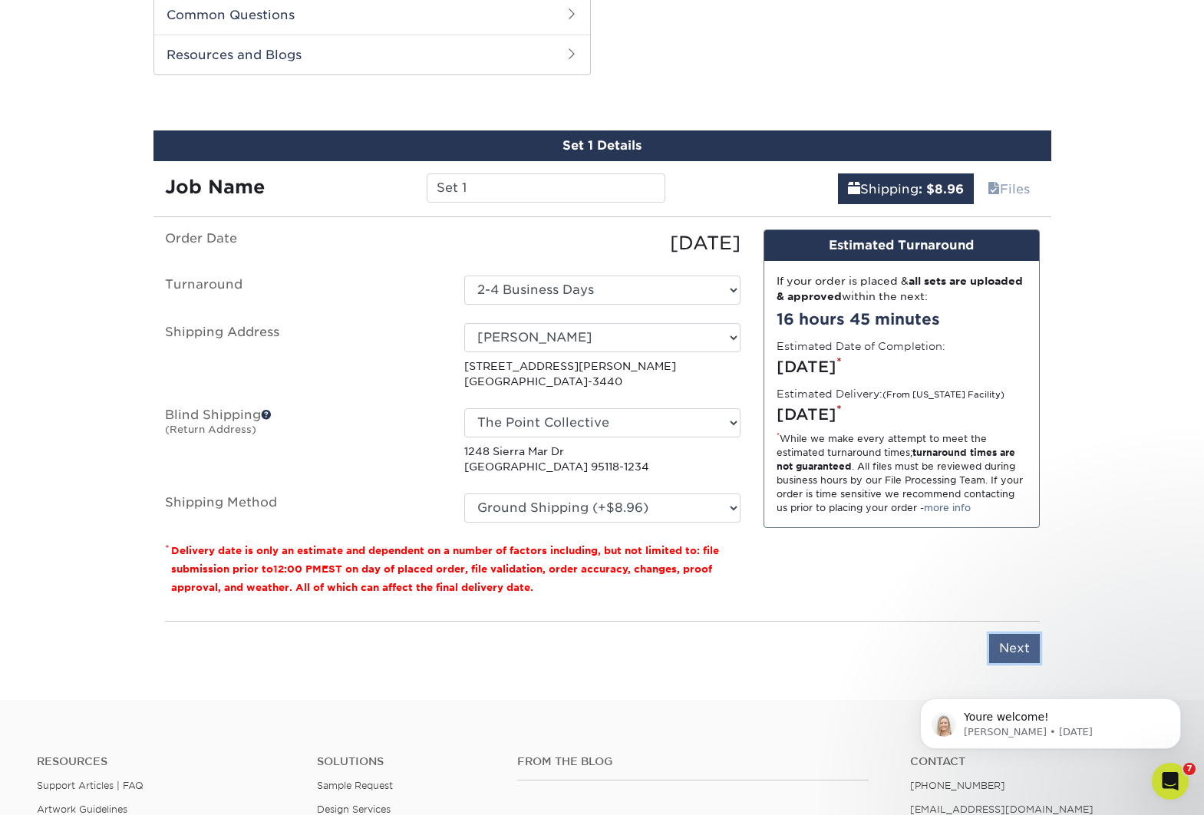
click at [1025, 651] on input "Next" at bounding box center [1014, 648] width 51 height 29
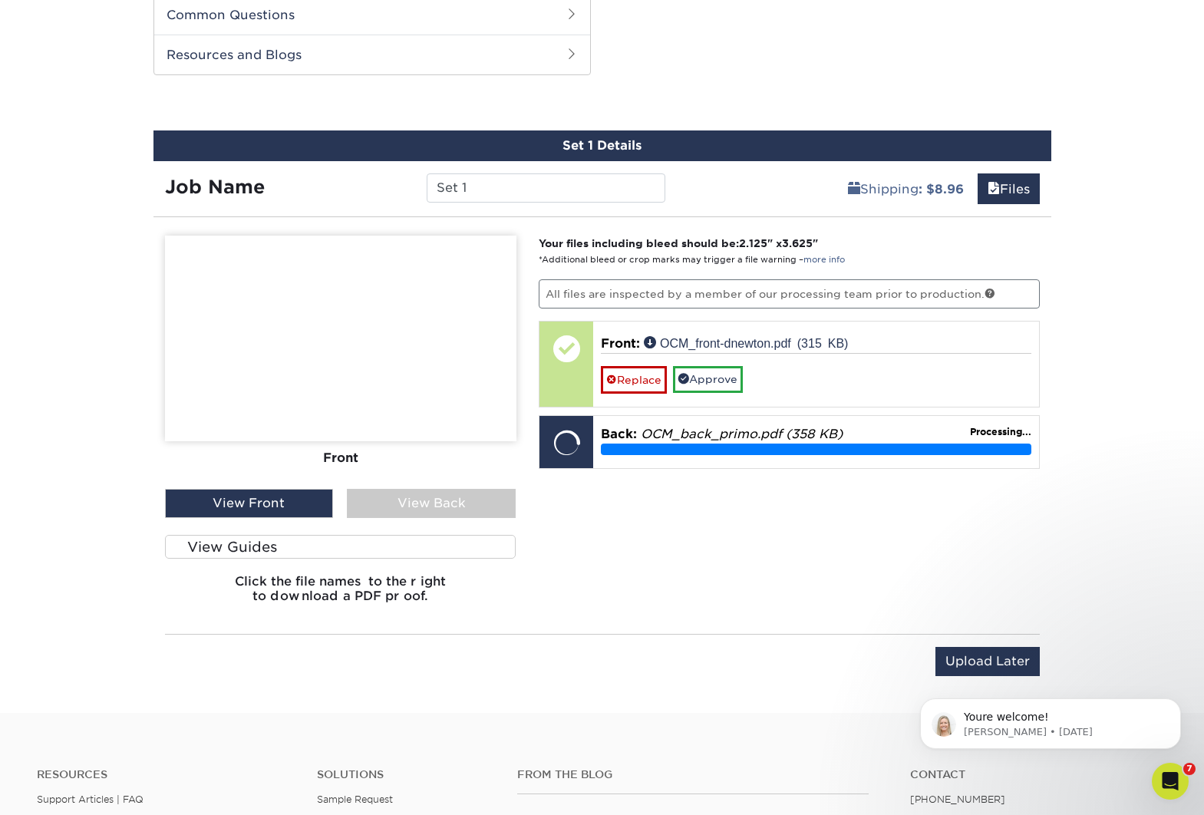
scroll to position [785, 0]
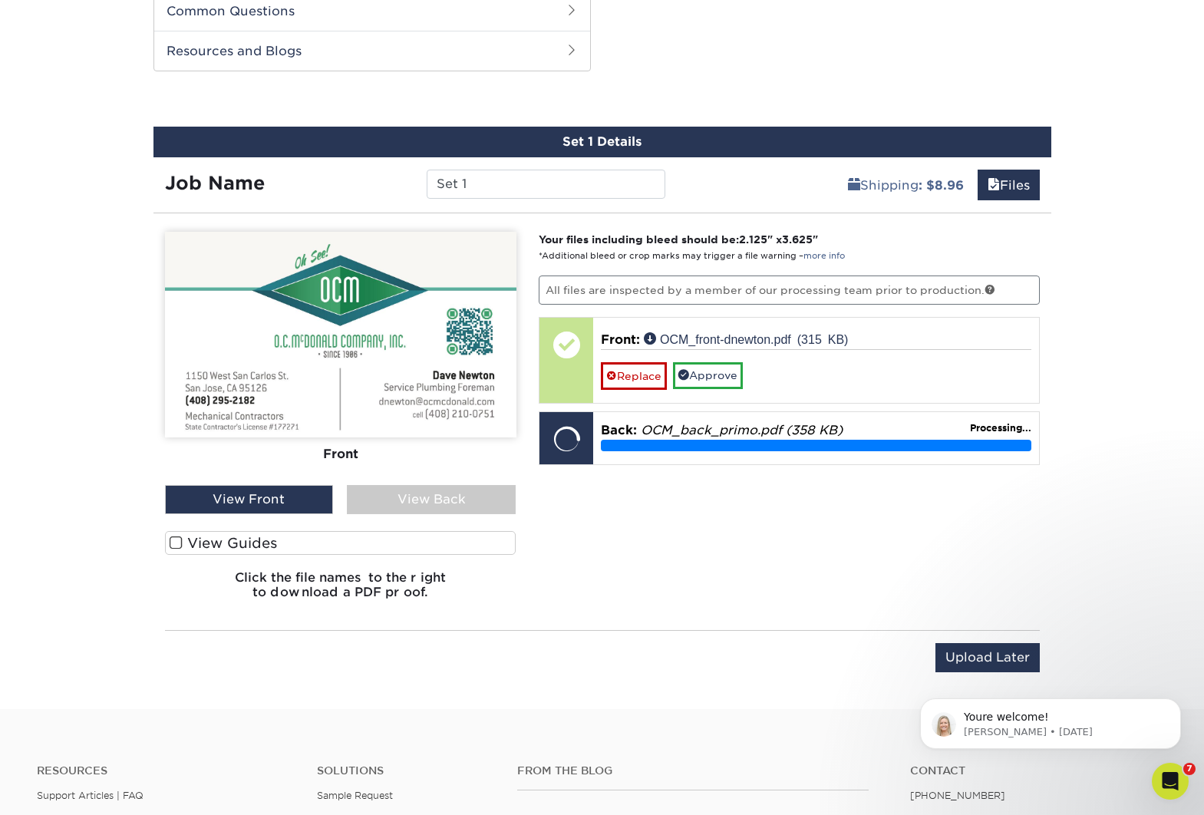
click at [239, 545] on label "View Guides" at bounding box center [340, 543] width 351 height 24
click at [0, 0] on input "View Guides" at bounding box center [0, 0] width 0 height 0
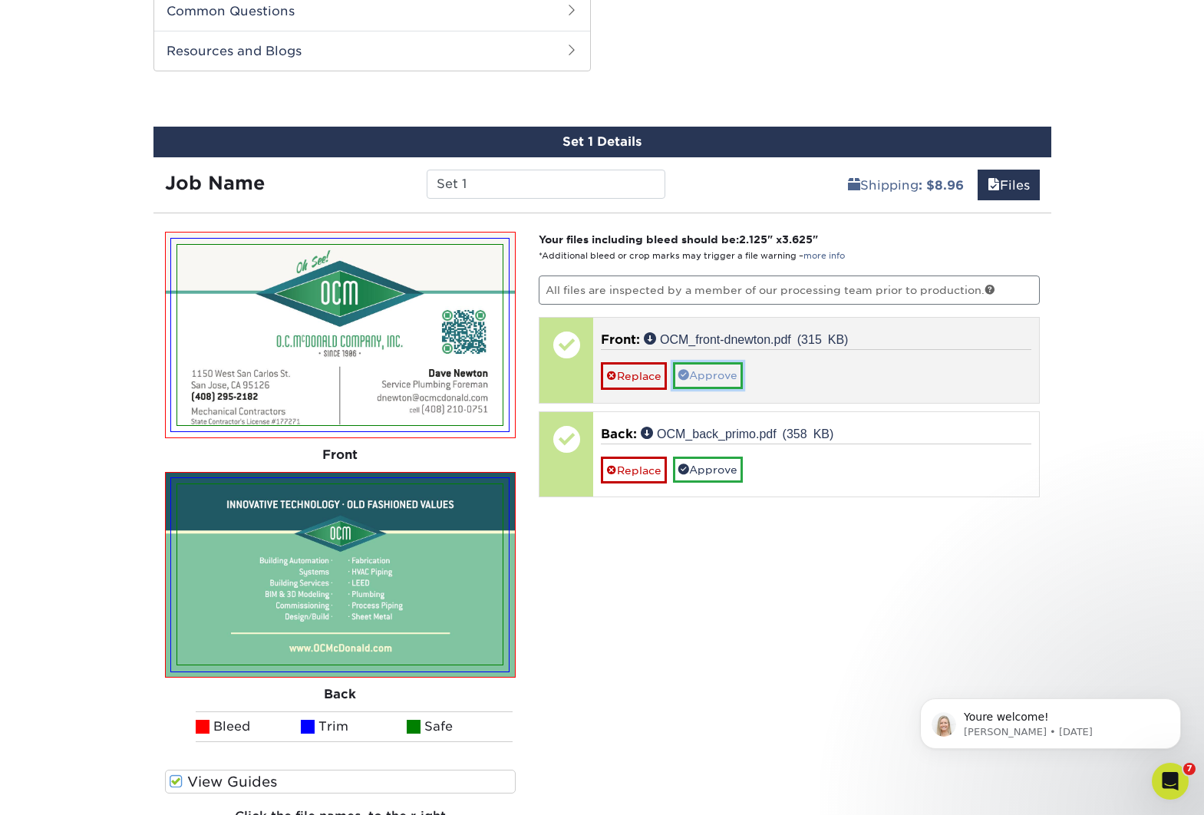
click at [724, 364] on link "Approve" at bounding box center [708, 375] width 70 height 26
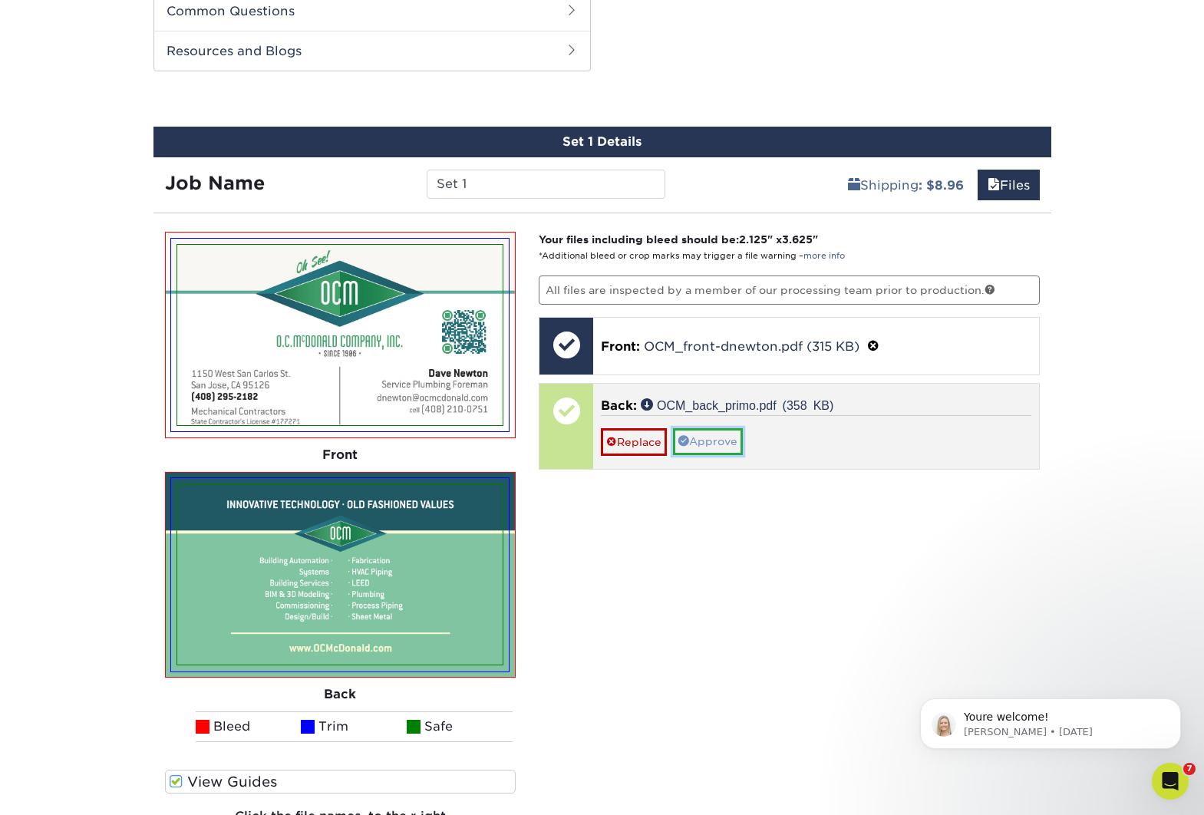
click at [721, 429] on link "Approve" at bounding box center [708, 441] width 70 height 26
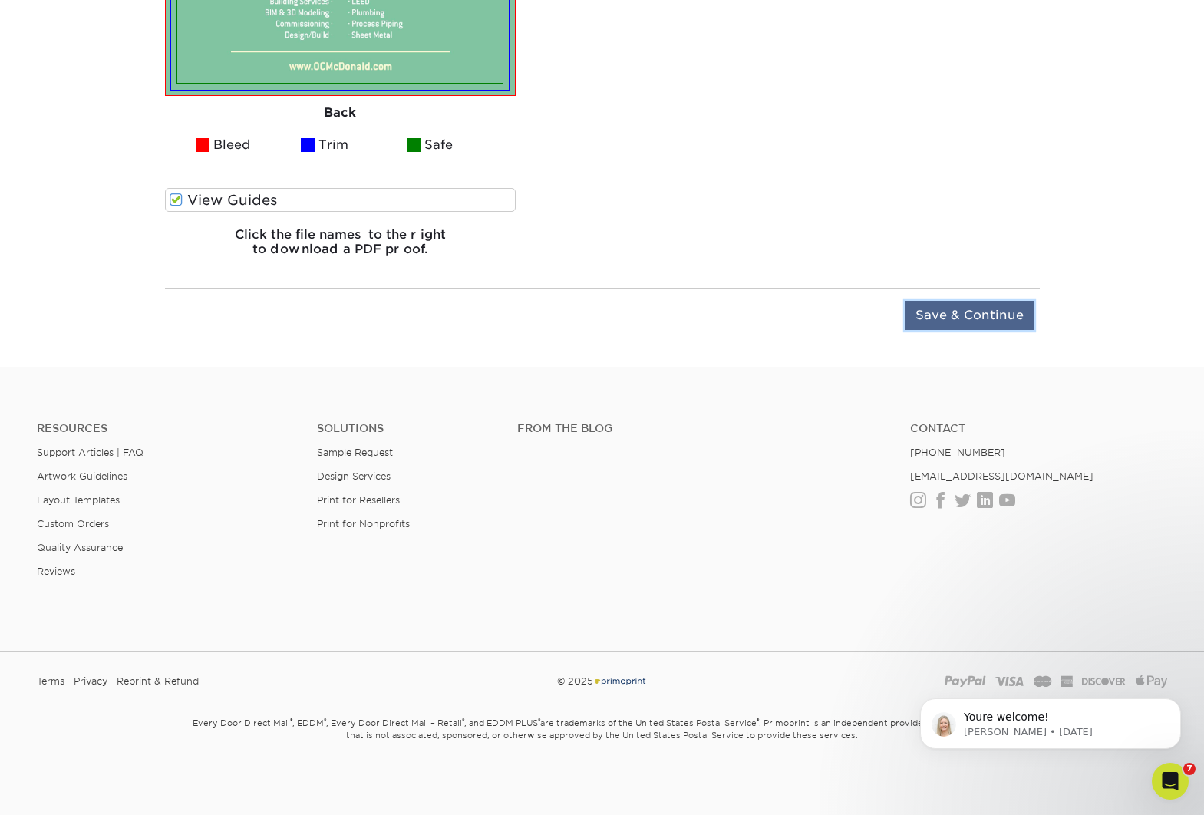
click at [982, 305] on input "Save & Continue" at bounding box center [969, 315] width 128 height 29
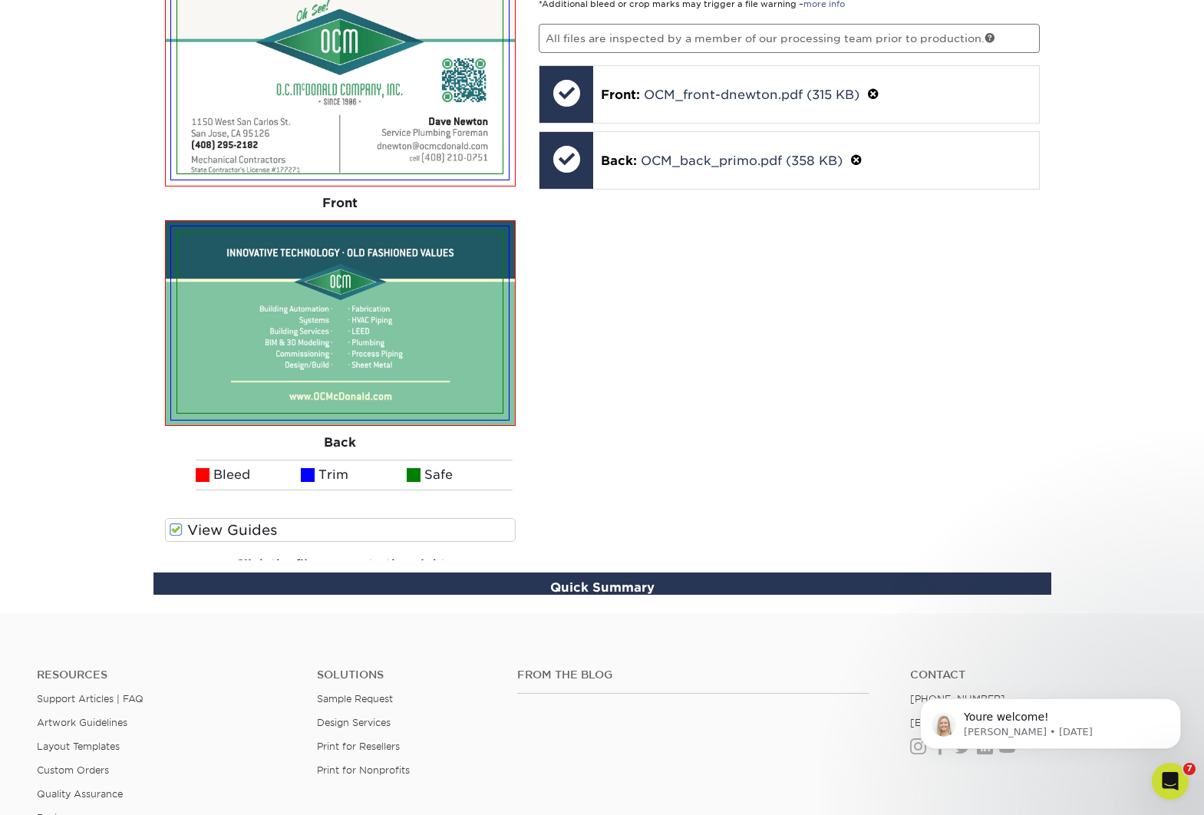
scroll to position [913, 0]
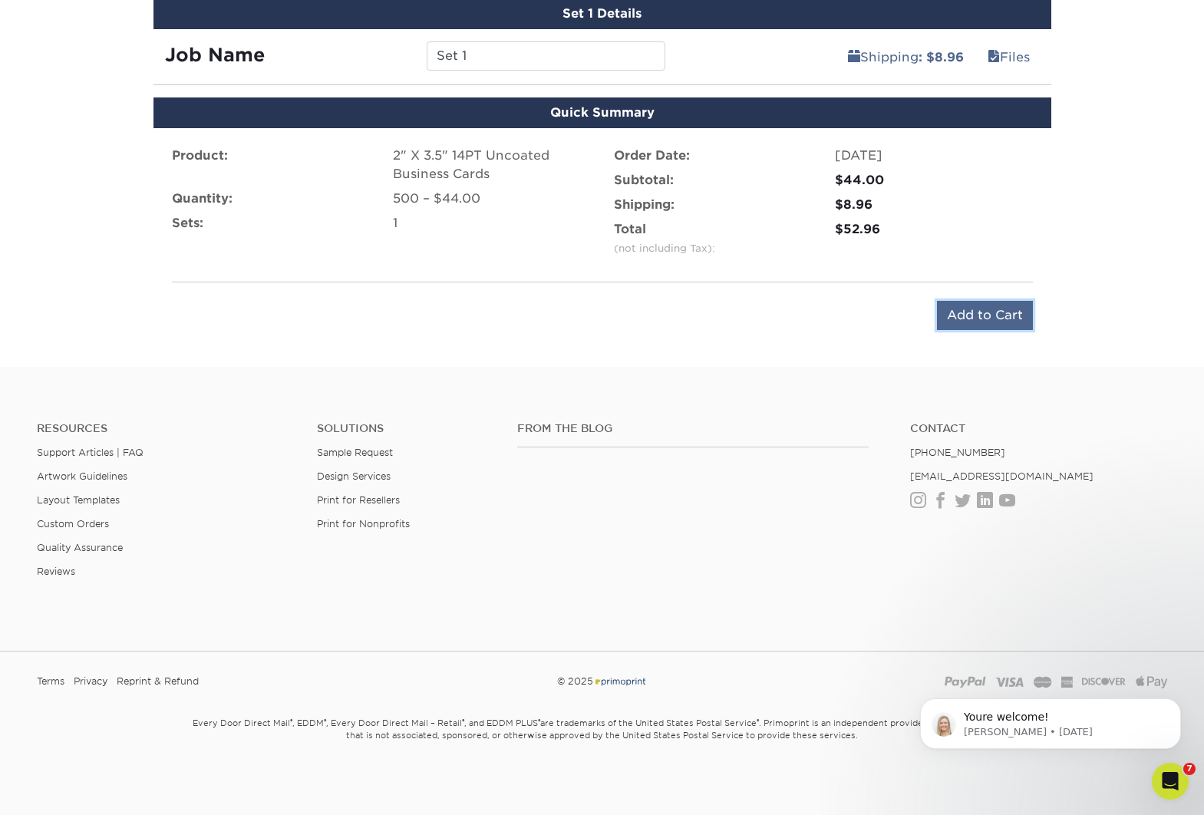
click at [1003, 316] on input "Add to Cart" at bounding box center [985, 315] width 96 height 29
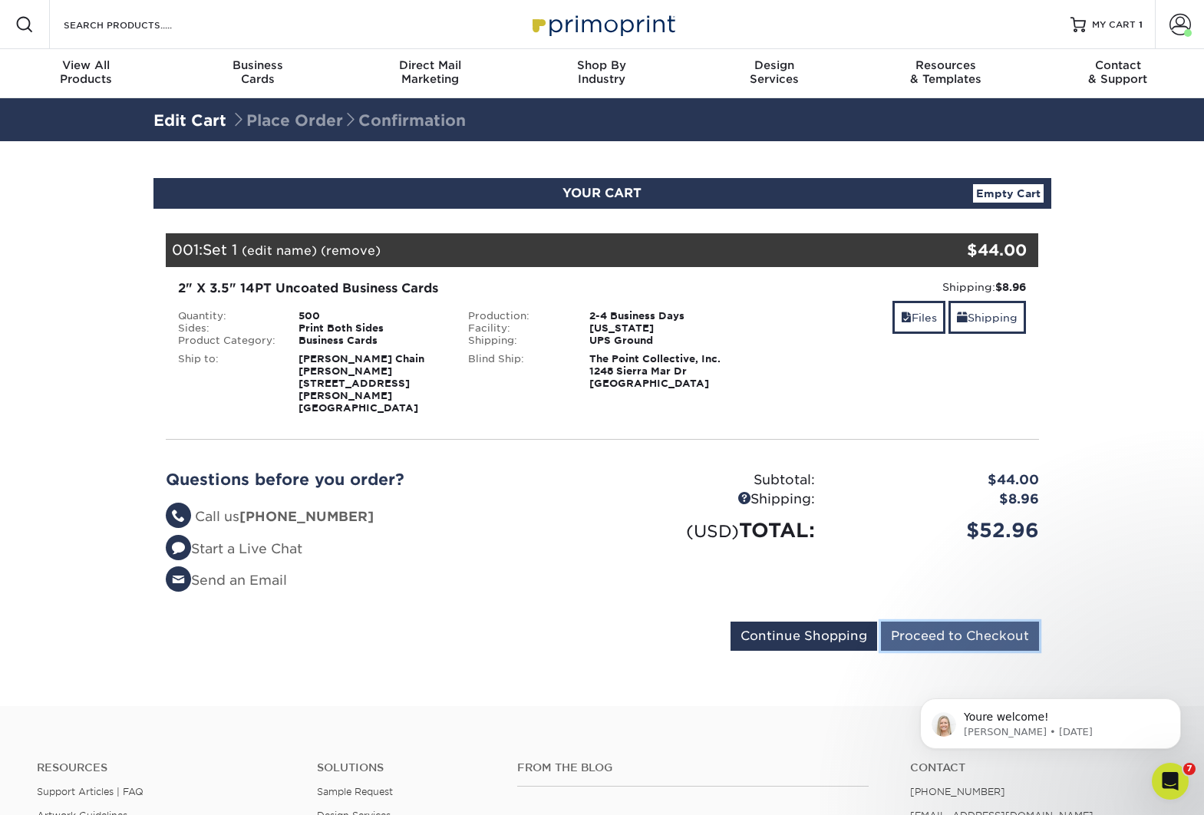
click at [1004, 627] on input "Proceed to Checkout" at bounding box center [960, 636] width 158 height 29
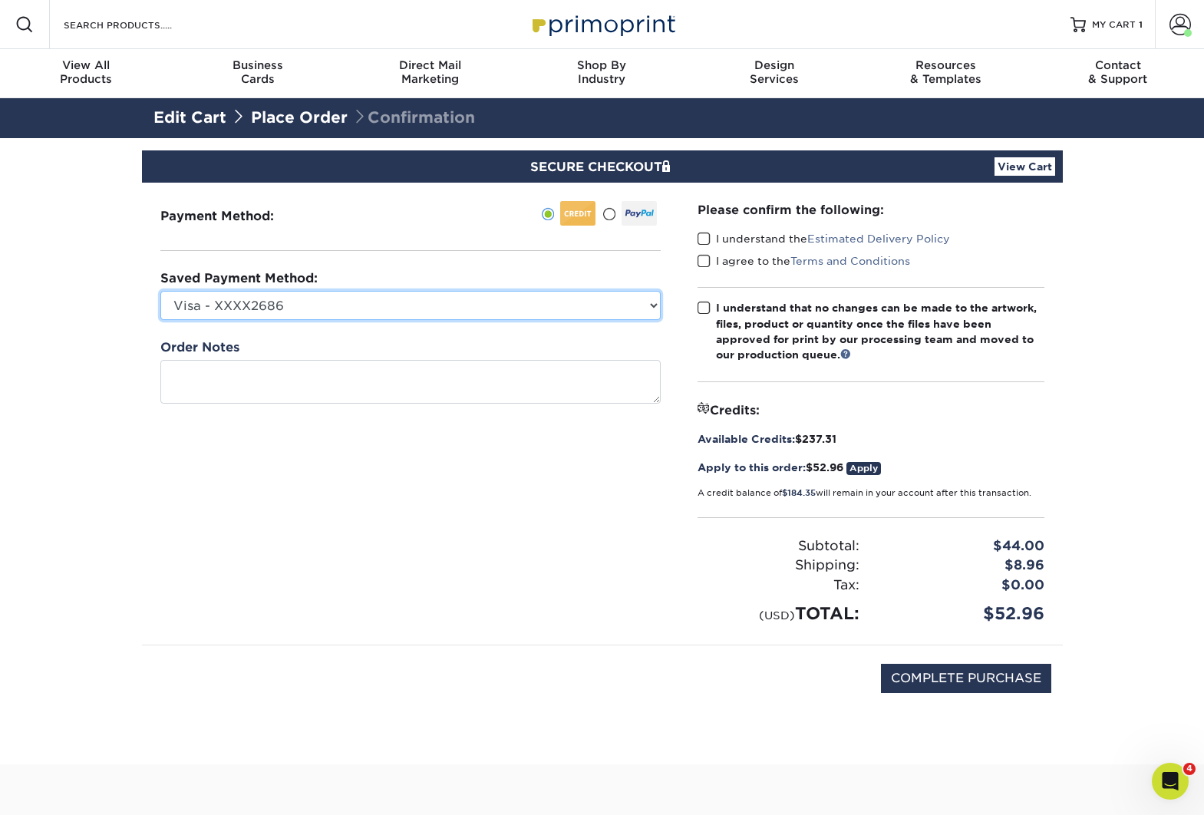
click at [471, 305] on select "Visa - XXXX2686 Visa - XXXX2694 Visa - XXXX5841 New Credit Card" at bounding box center [410, 305] width 500 height 29
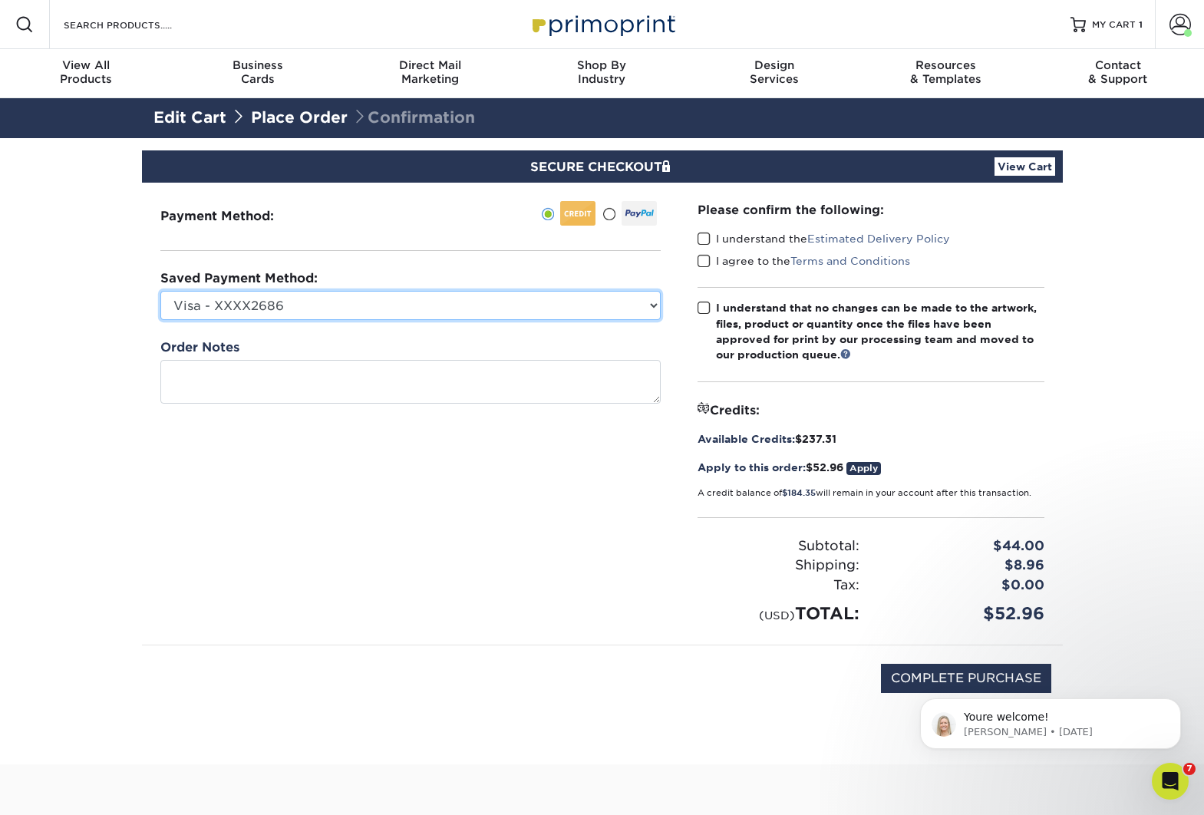
click at [469, 313] on select "Visa - XXXX2686 Visa - XXXX2694 Visa - XXXX5841 New Credit Card" at bounding box center [410, 305] width 500 height 29
select select "72286"
click at [160, 291] on select "Visa - XXXX2686 Visa - XXXX2694 Visa - XXXX5841 New Credit Card" at bounding box center [410, 305] width 500 height 29
drag, startPoint x: 704, startPoint y: 238, endPoint x: 704, endPoint y: 249, distance: 11.5
click at [704, 238] on span at bounding box center [704, 239] width 13 height 15
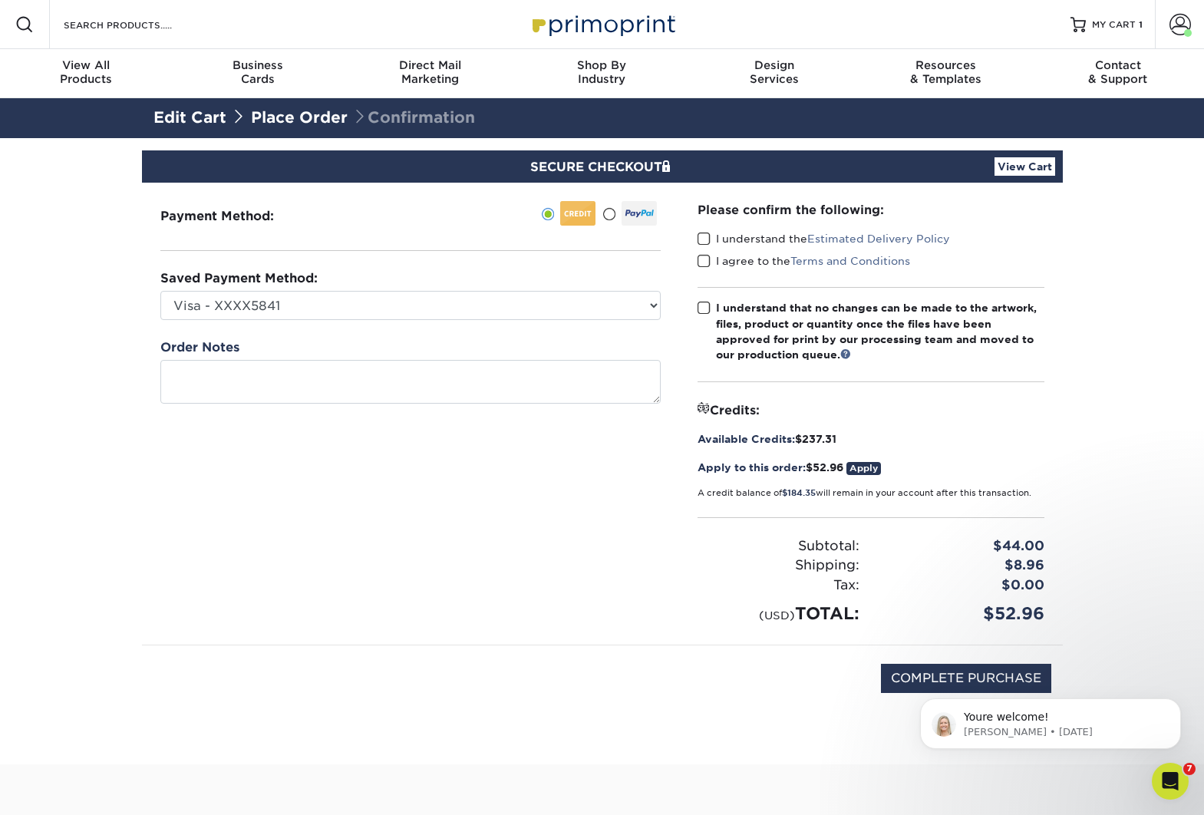
click at [0, 0] on input "I understand the Estimated Delivery Policy" at bounding box center [0, 0] width 0 height 0
drag, startPoint x: 705, startPoint y: 259, endPoint x: 701, endPoint y: 294, distance: 34.8
click at [705, 260] on span at bounding box center [704, 261] width 13 height 15
click at [0, 0] on input "I agree to the Terms and Conditions" at bounding box center [0, 0] width 0 height 0
click at [701, 307] on span at bounding box center [704, 308] width 13 height 15
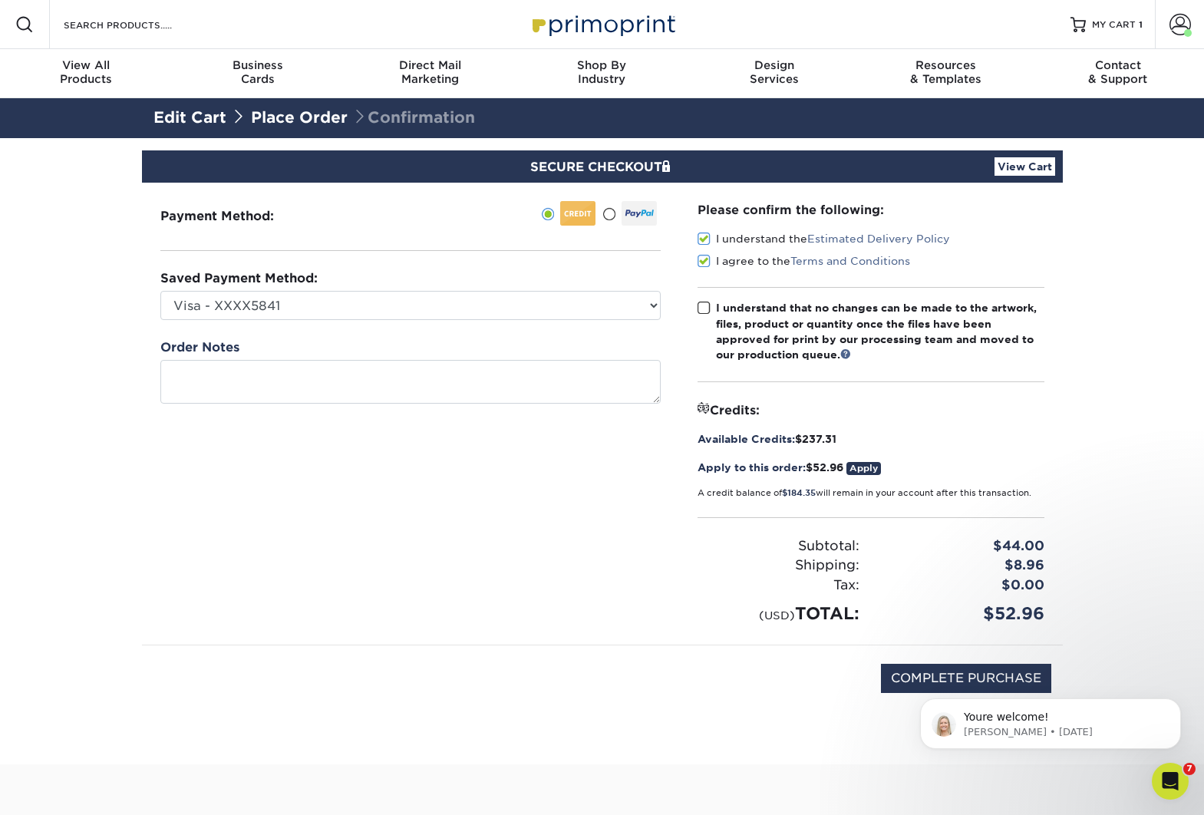
click at [0, 0] on input "I understand that no changes can be made to the artwork, files, product or quan…" at bounding box center [0, 0] width 0 height 0
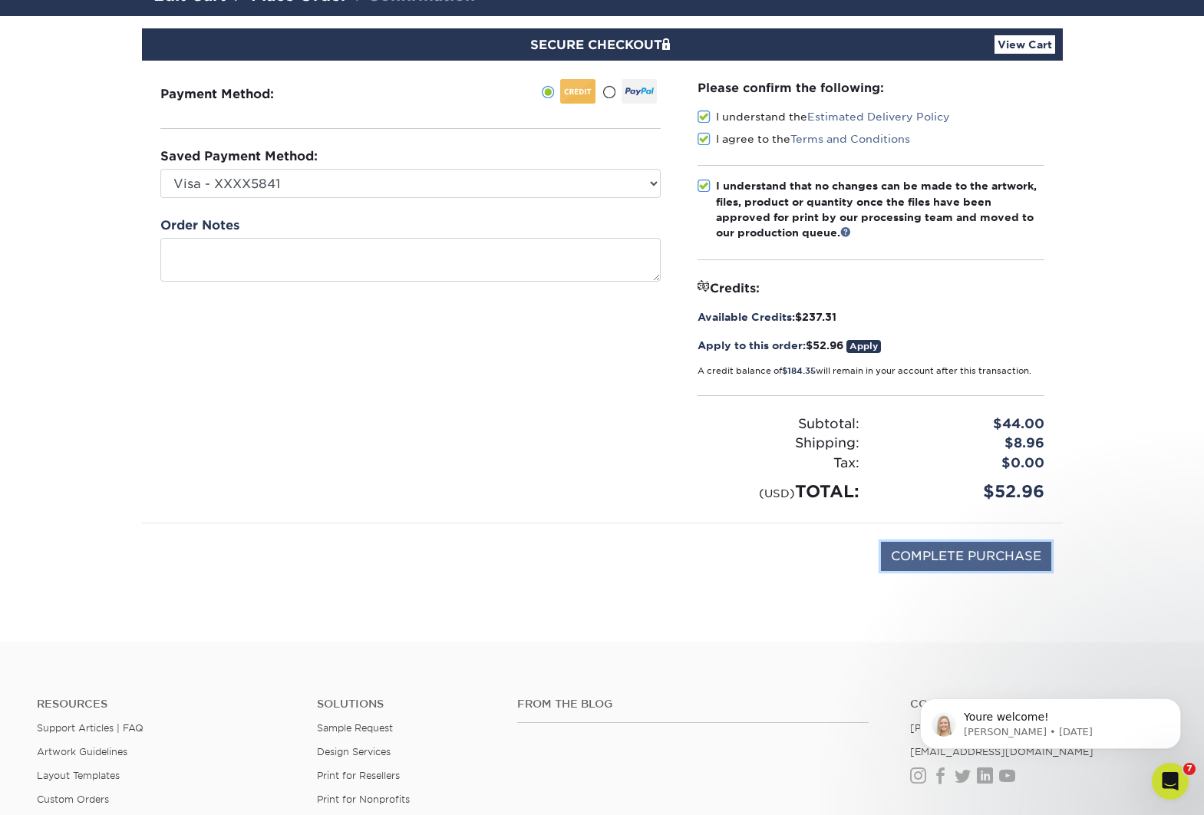
click at [1008, 557] on input "COMPLETE PURCHASE" at bounding box center [966, 556] width 170 height 29
type input "PROCESSING, PLEASE WAIT..."
